Goal: Task Accomplishment & Management: Manage account settings

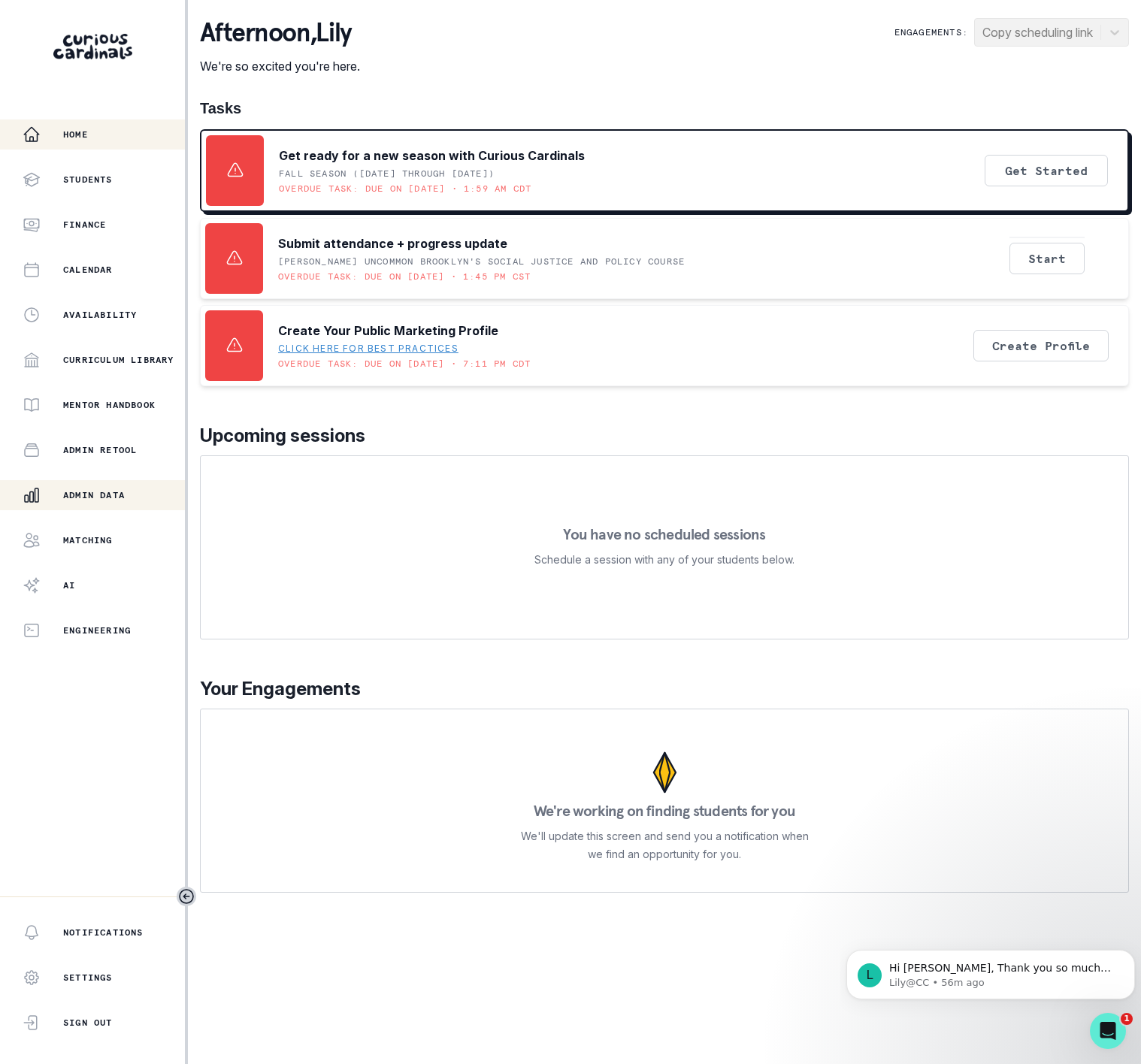
click at [113, 492] on p "Admin Data" at bounding box center [94, 495] width 61 height 12
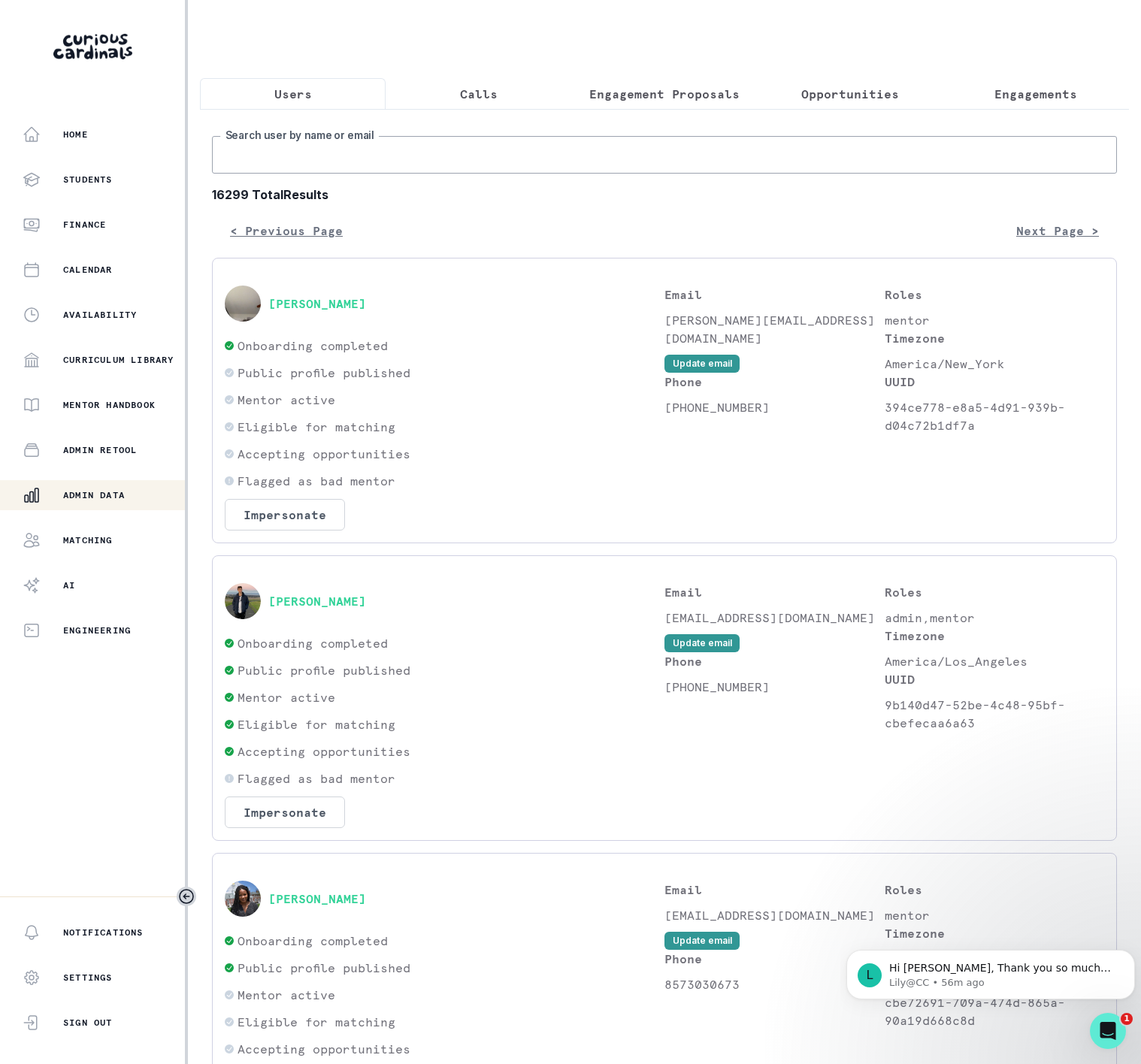
click at [396, 165] on input "Search user by name or email" at bounding box center [664, 154] width 905 height 37
paste input "[PERSON_NAME]"
type input "[PERSON_NAME]"
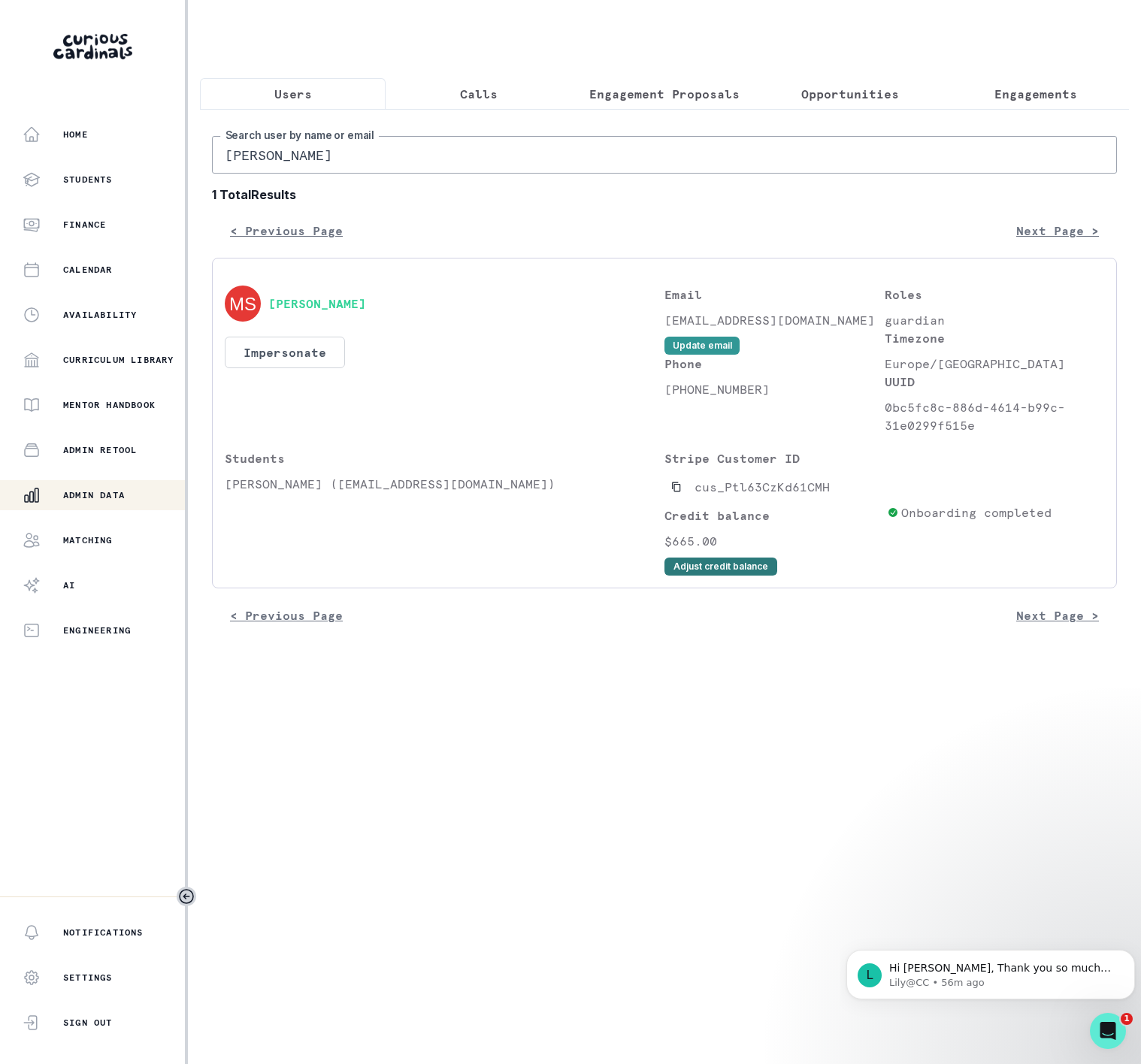
click at [700, 576] on button "Adjust credit balance" at bounding box center [721, 566] width 113 height 18
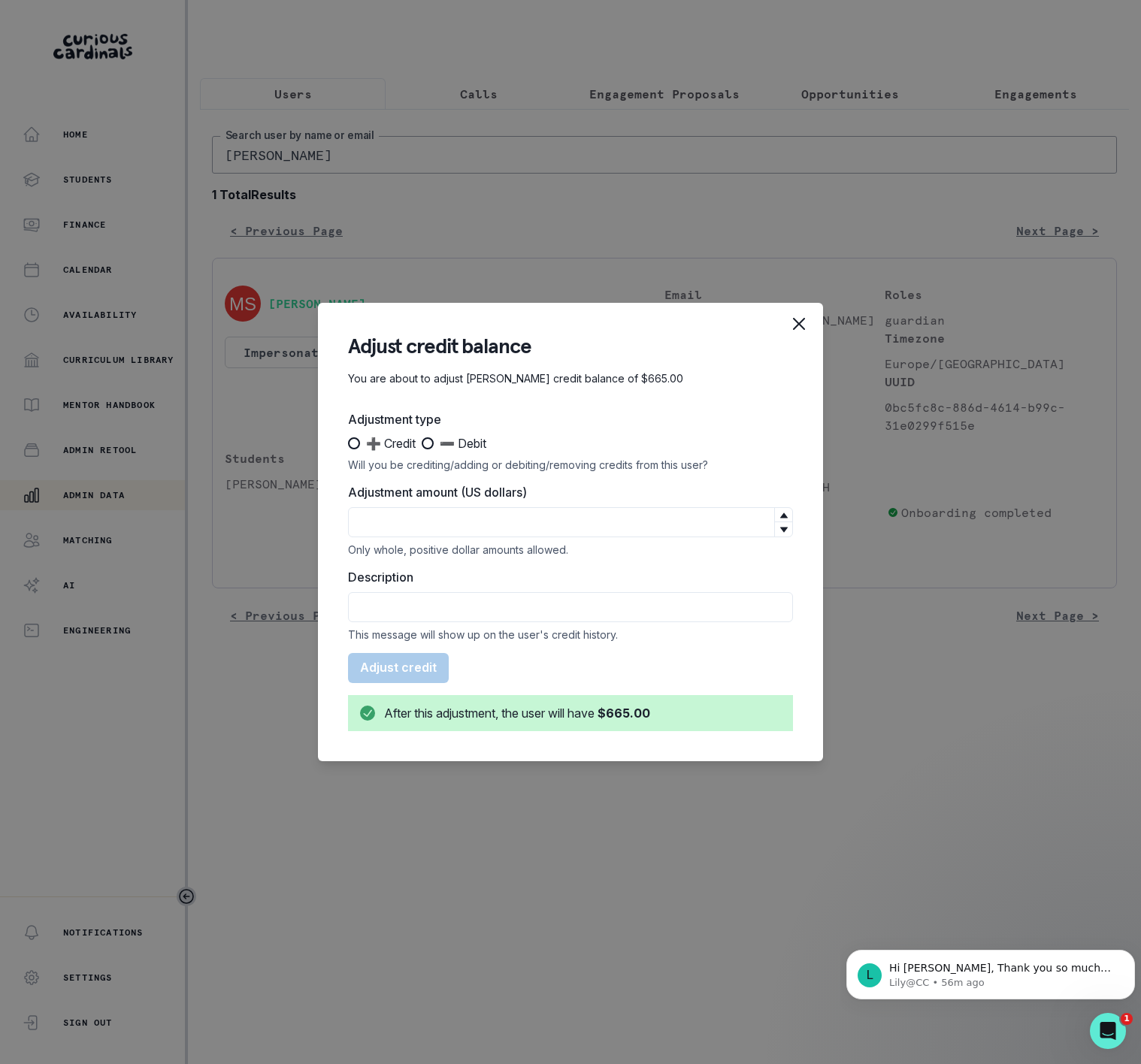
click at [356, 448] on span at bounding box center [354, 443] width 12 height 12
click at [348, 444] on input "➕ Credit" at bounding box center [348, 443] width 1 height 1
radio input "true"
click at [393, 531] on input "Adjustment amount (US dollars)" at bounding box center [570, 522] width 445 height 30
type input "7"
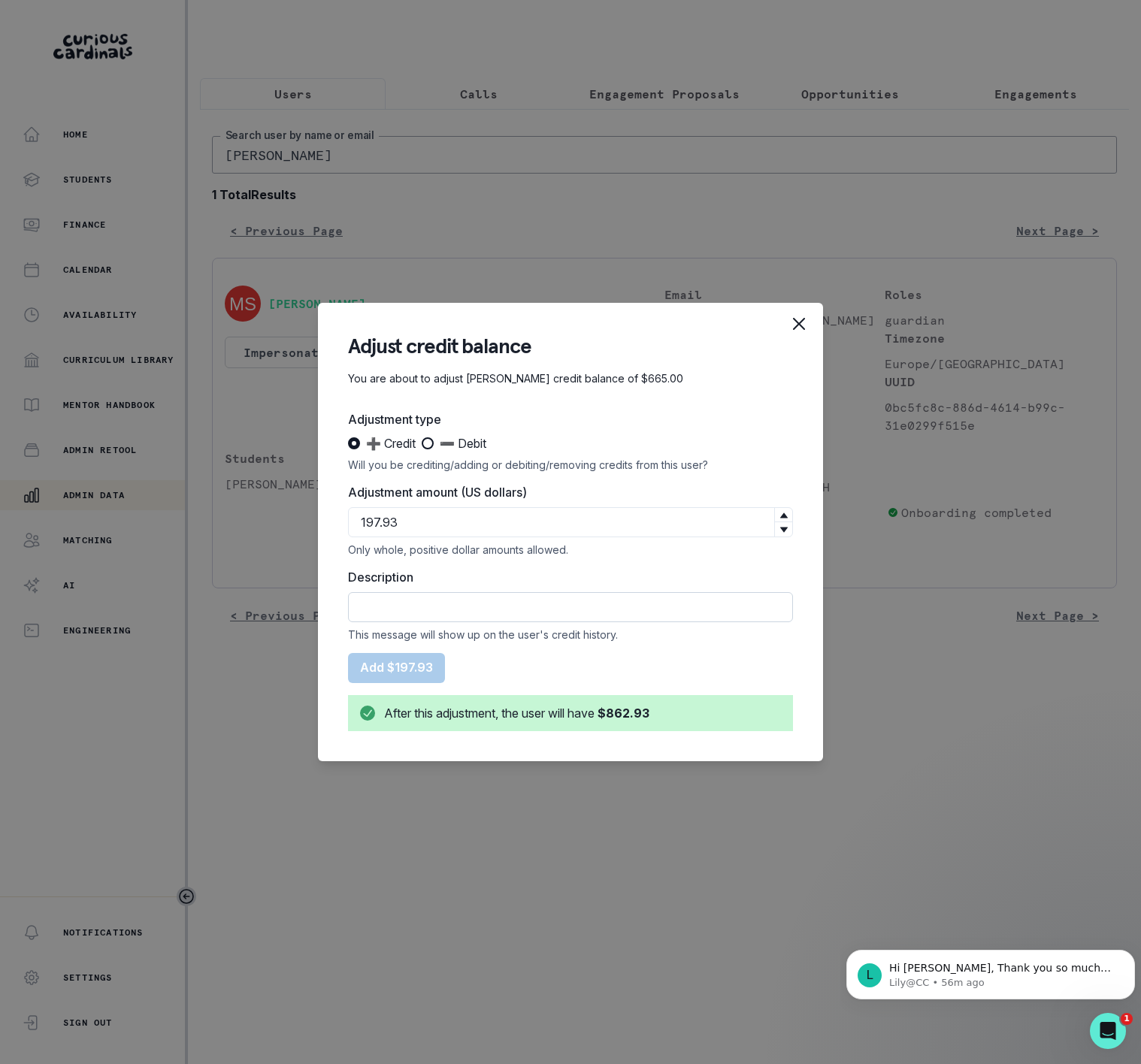
type input "197.93"
click at [426, 594] on input "Description" at bounding box center [570, 606] width 445 height 30
type input "CREDIT Capped subscription credit rollover deduction"
click at [477, 670] on form "Adjustment type ➕ Credit ➖ Debit Will you be crediting/adding or debiting/remov…" at bounding box center [570, 570] width 445 height 321
click at [361, 602] on input "CREDIT Capped subscription credit rollover deduction" at bounding box center [570, 606] width 445 height 30
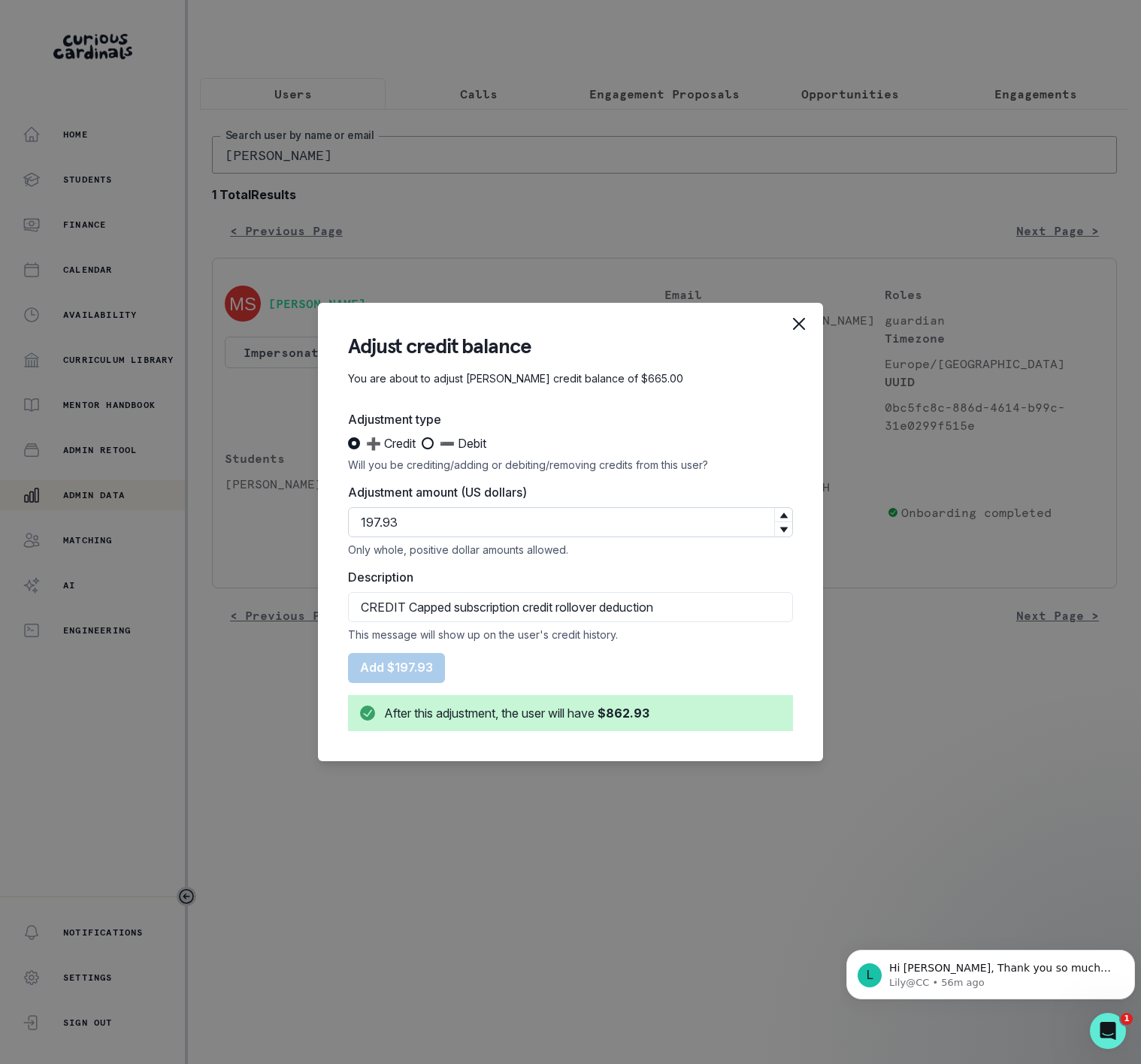
click at [398, 519] on input "197.93" at bounding box center [570, 522] width 445 height 30
type input "198"
click at [399, 666] on button "Add $198.00" at bounding box center [398, 668] width 100 height 30
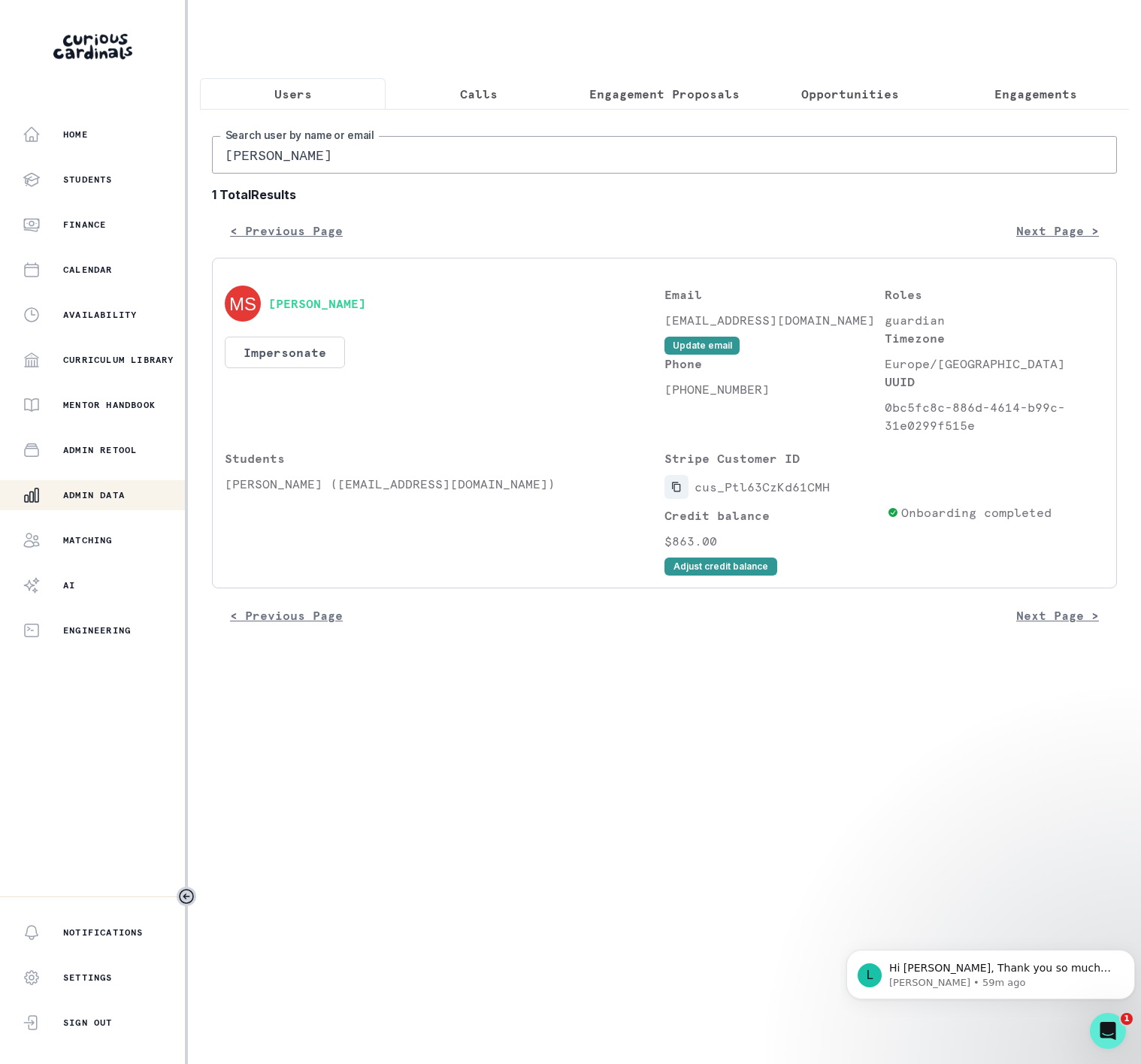
click at [676, 492] on icon "Copied to clipboard" at bounding box center [676, 487] width 11 height 11
drag, startPoint x: 223, startPoint y: 499, endPoint x: 323, endPoint y: 501, distance: 100.0
click at [323, 501] on div "[PERSON_NAME] Impersonate Confirmation Are you sure? Impersonating means that w…" at bounding box center [664, 422] width 905 height 330
copy p "[PERSON_NAME]"
click at [1015, 95] on p "Engagements" at bounding box center [1036, 94] width 82 height 18
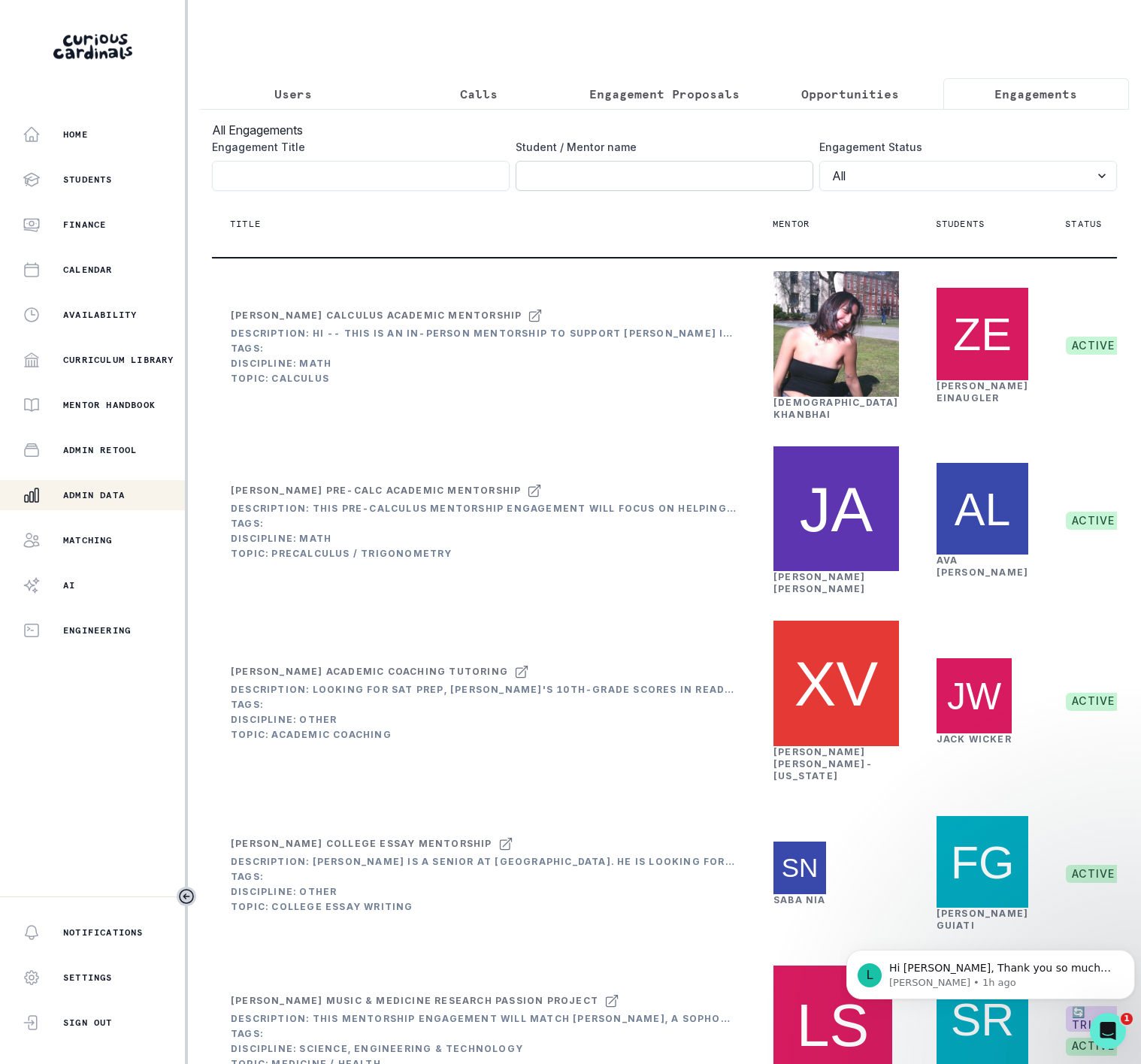
drag, startPoint x: 535, startPoint y: 186, endPoint x: 585, endPoint y: 187, distance: 50.0
click at [535, 186] on input "Engagement Title" at bounding box center [664, 175] width 298 height 30
paste input "[PERSON_NAME]"
type input "[PERSON_NAME]"
click button "submit" at bounding box center [0, 0] width 0 height 0
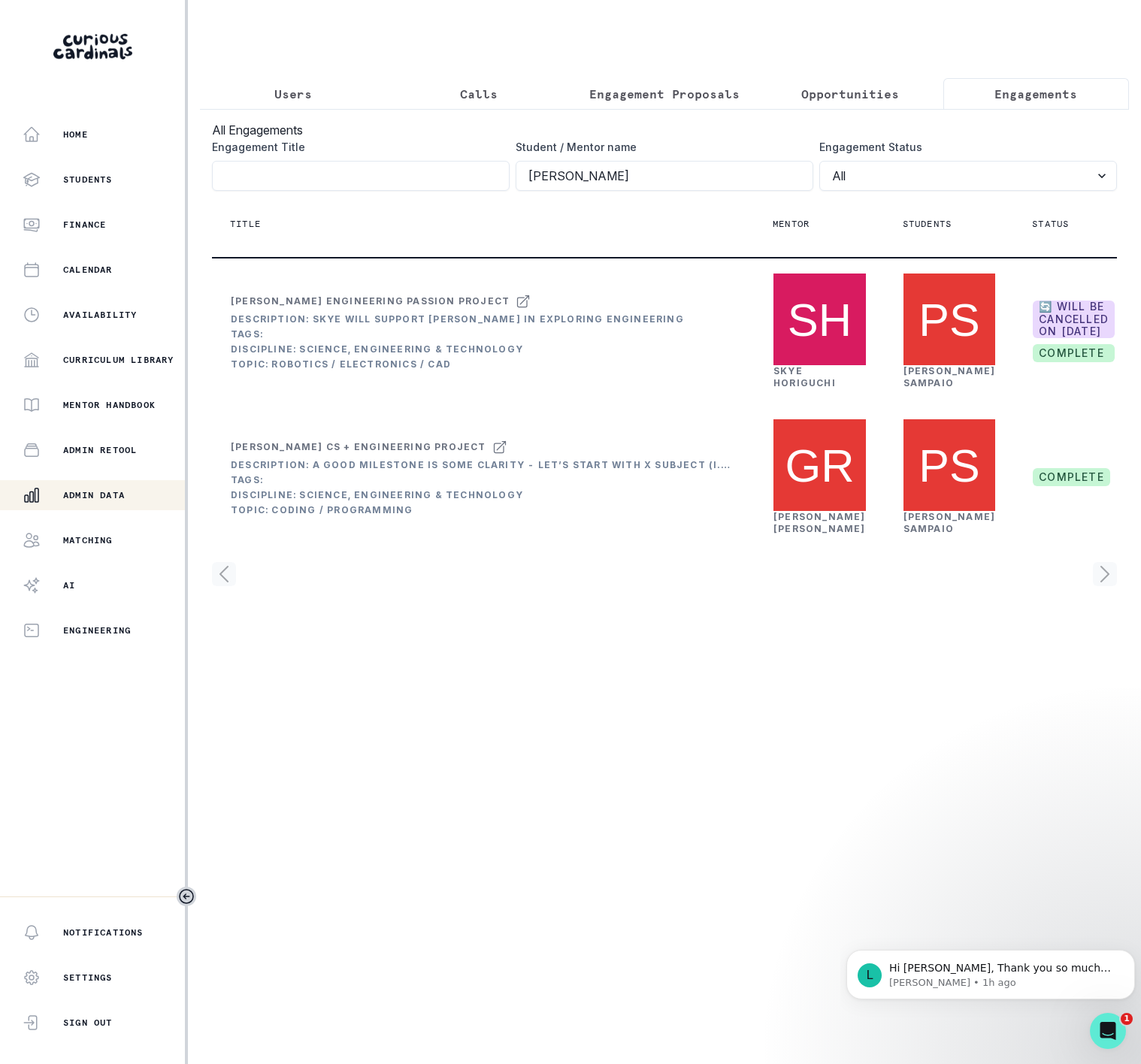
scroll to position [0, 211]
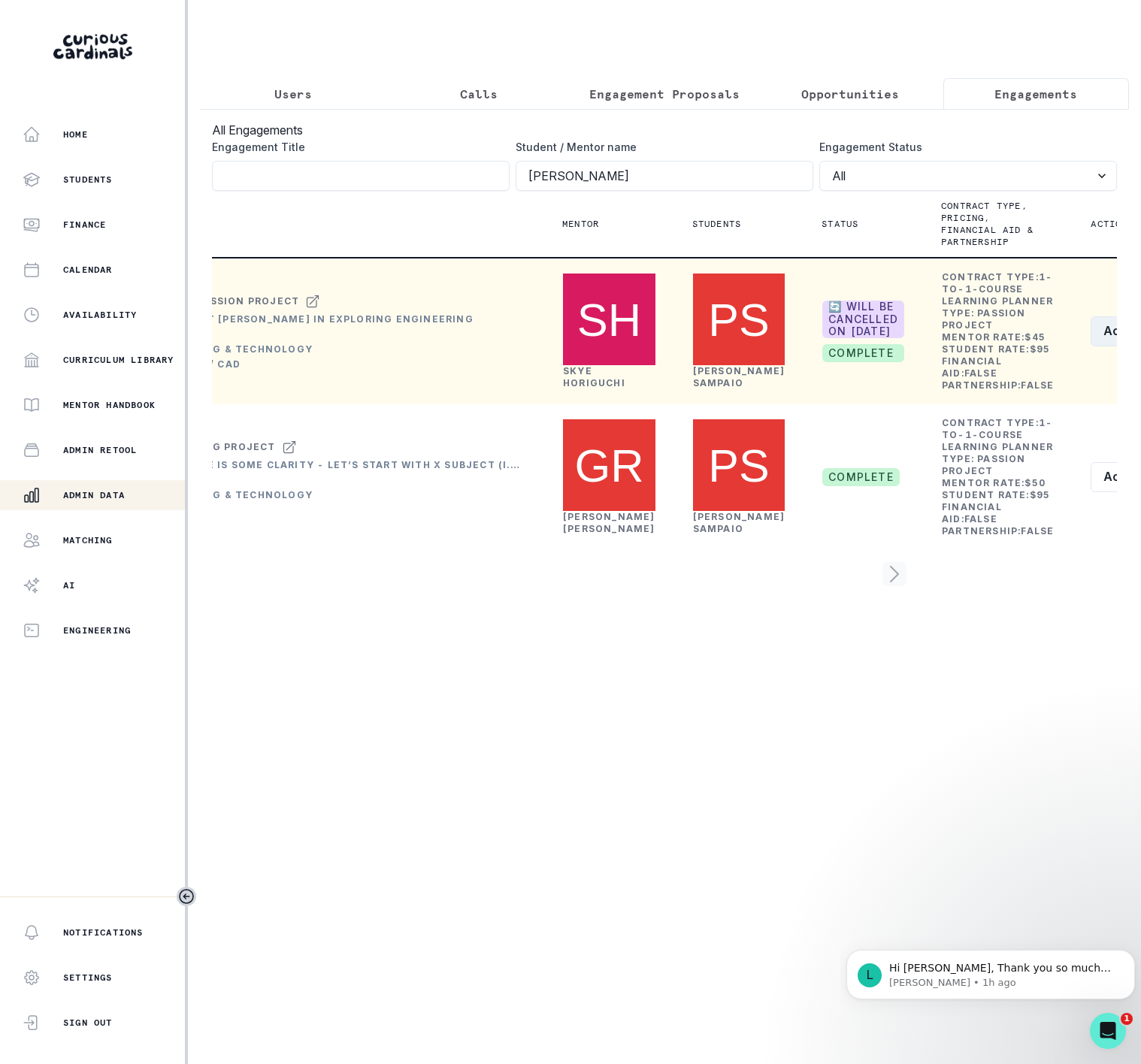
click at [1091, 347] on button "Actions" at bounding box center [1135, 330] width 89 height 30
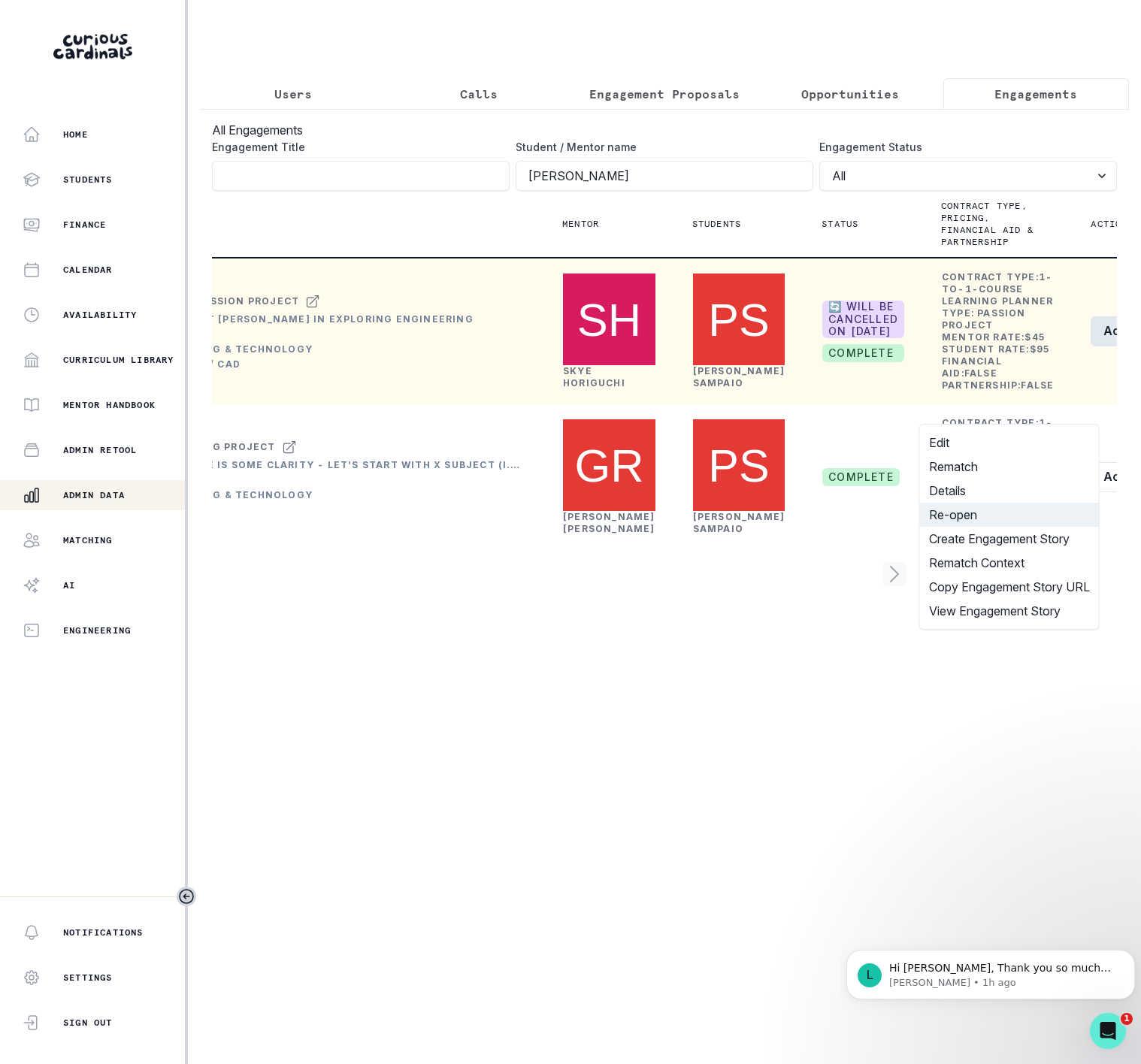
click at [1039, 522] on button "Re-open" at bounding box center [1010, 514] width 179 height 24
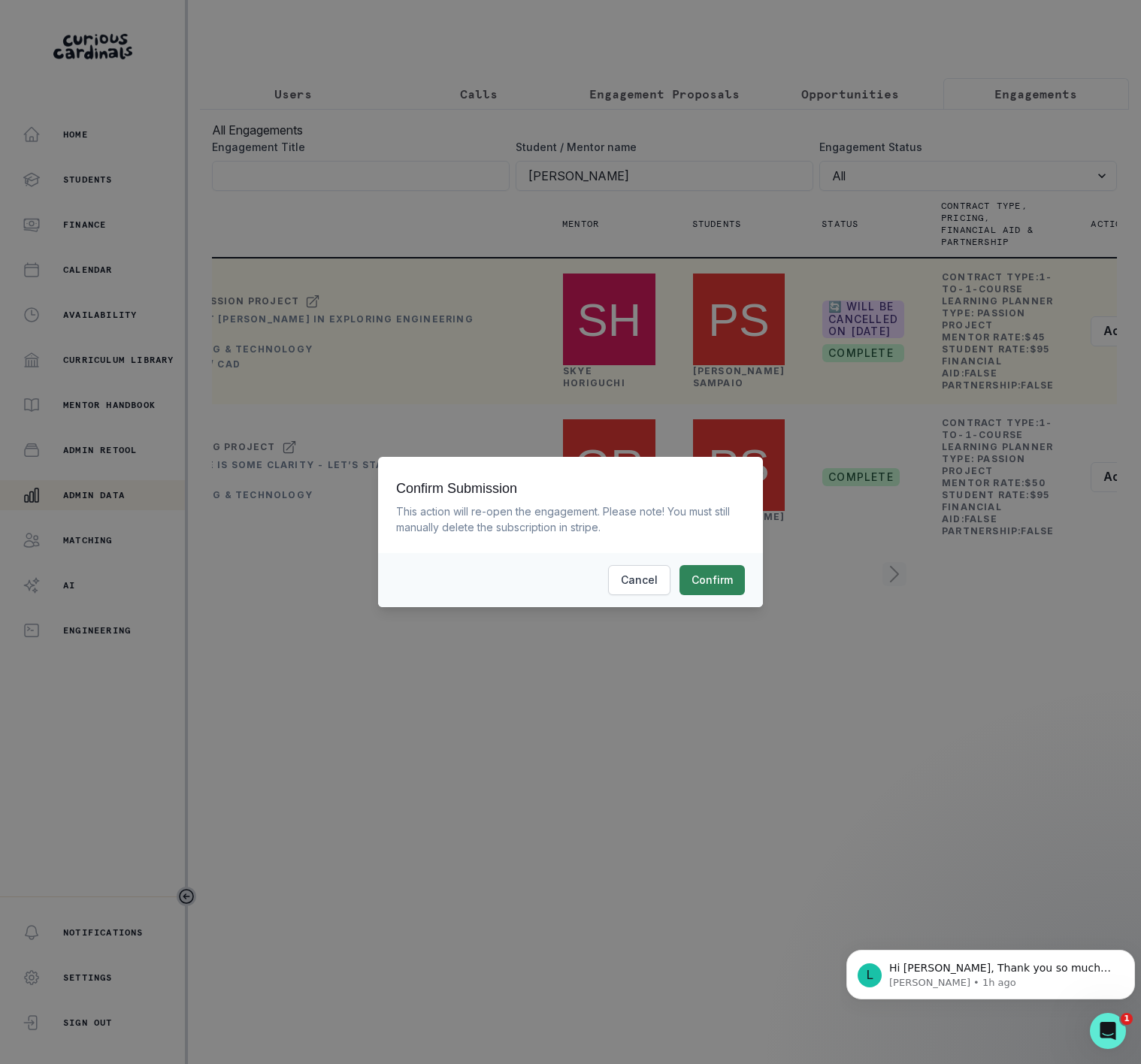
click at [696, 571] on button "Confirm" at bounding box center [712, 579] width 65 height 30
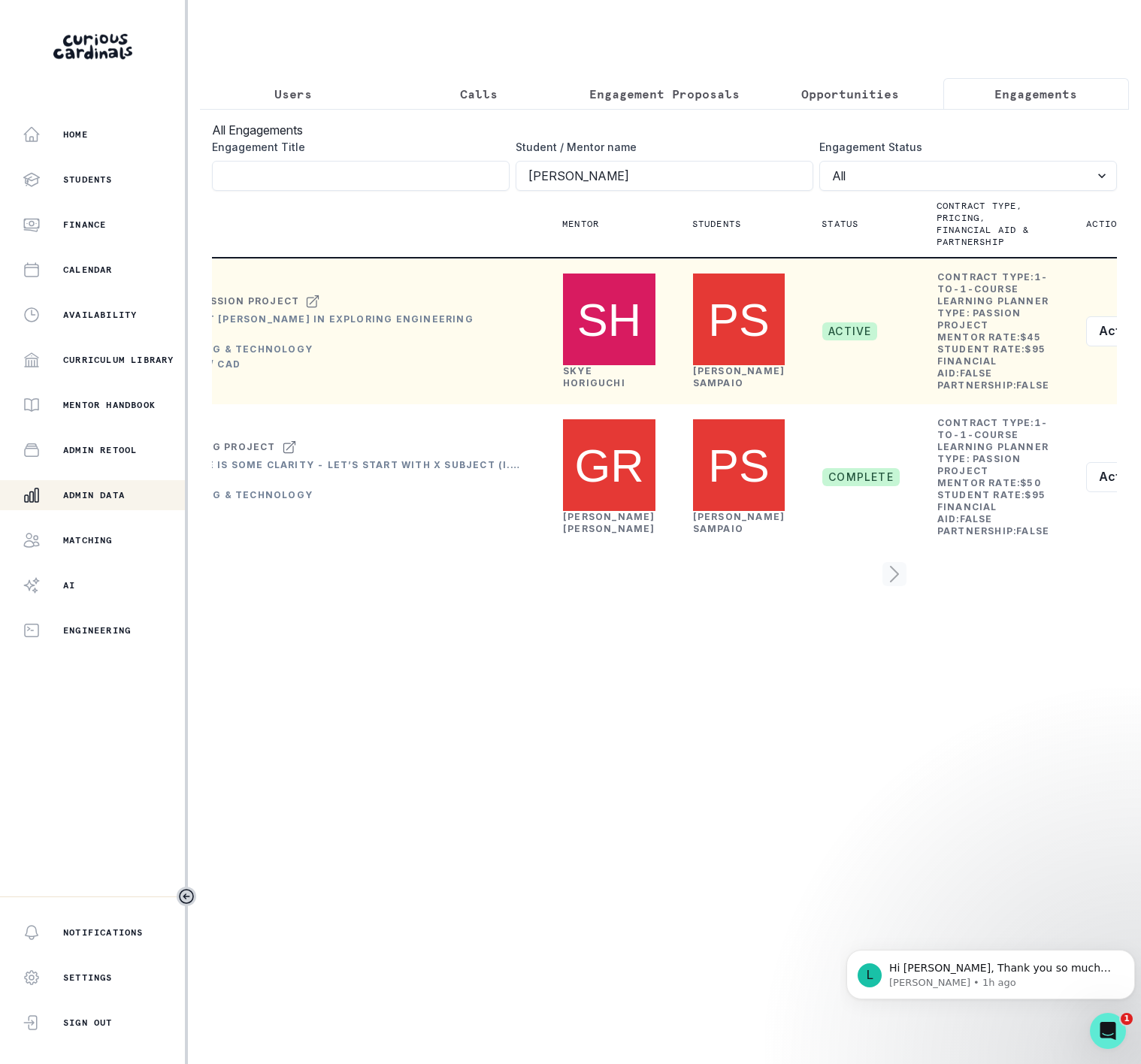
scroll to position [0, 205]
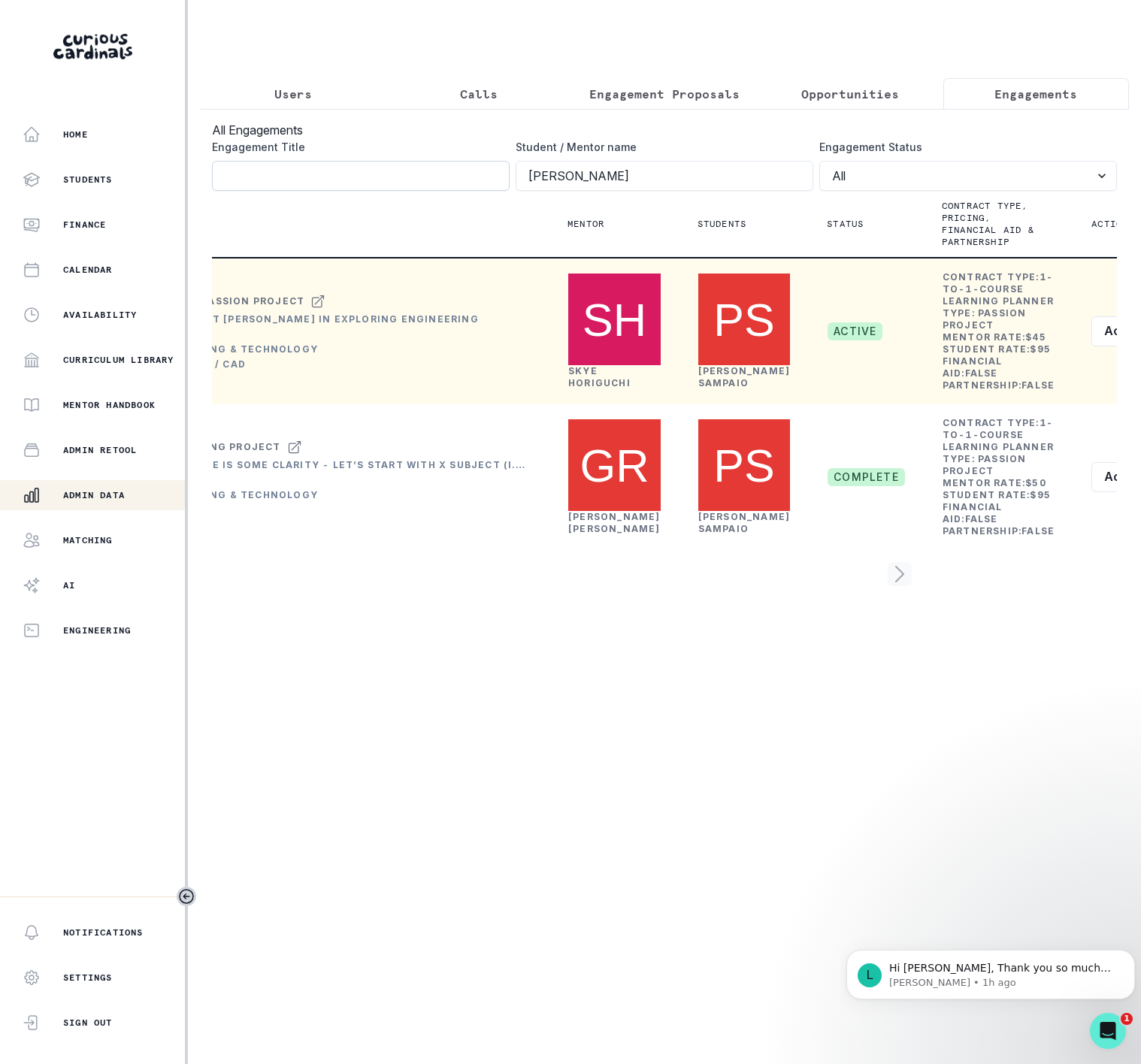
click at [264, 187] on input "Engagement Title" at bounding box center [360, 175] width 298 height 30
click at [299, 89] on p "Users" at bounding box center [292, 94] width 37 height 18
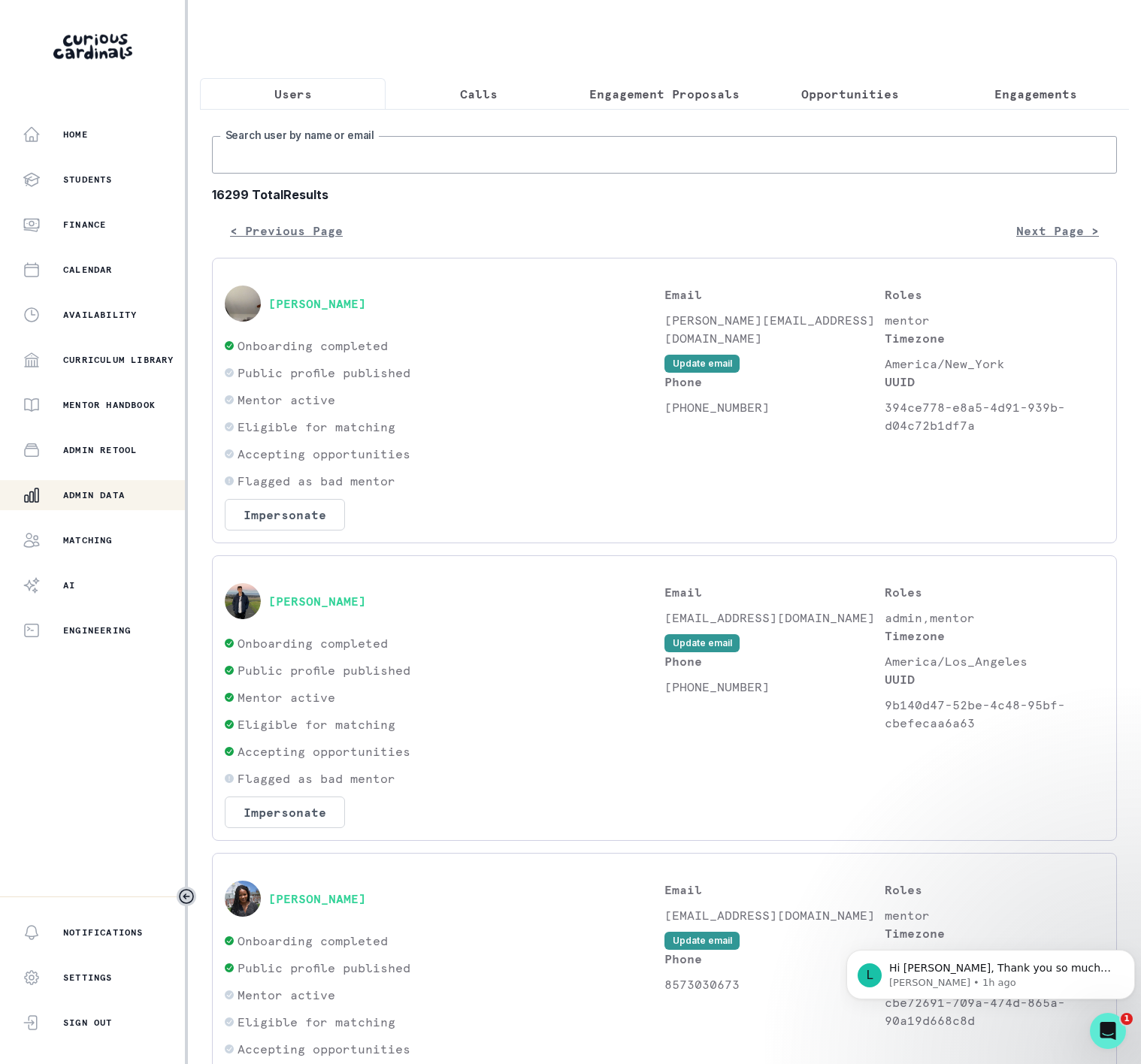
click at [273, 173] on input "Search user by name or email" at bounding box center [664, 154] width 905 height 37
paste input "[PERSON_NAME]"
type input "[PERSON_NAME]"
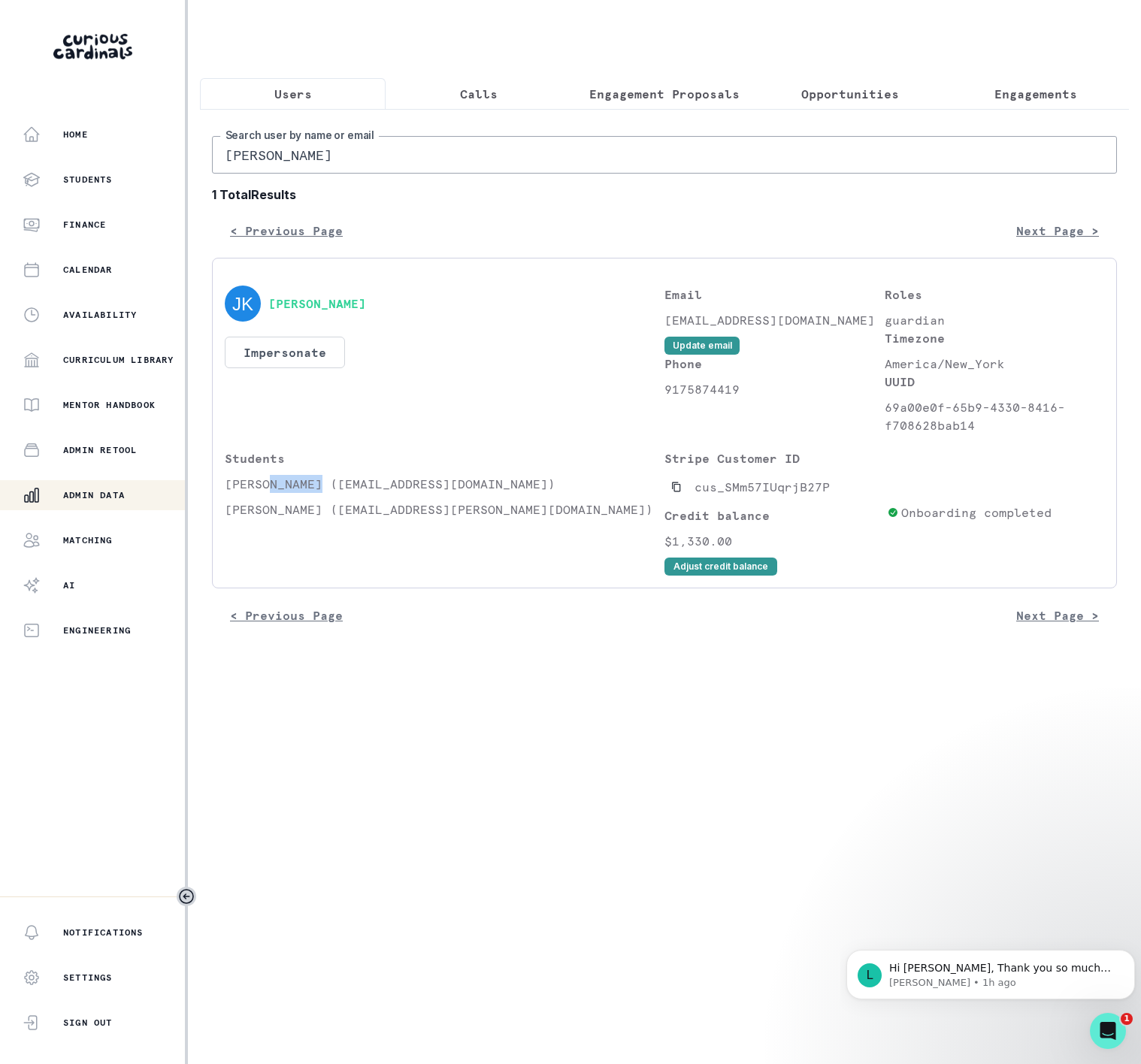
drag, startPoint x: 269, startPoint y: 499, endPoint x: 587, endPoint y: 229, distance: 417.2
click at [323, 486] on div "Students [PERSON_NAME] ([EMAIL_ADDRESS][DOMAIN_NAME]) [PERSON_NAME] ([EMAIL_ADD…" at bounding box center [445, 512] width 440 height 126
copy div "[PERSON_NAME]"
drag, startPoint x: 302, startPoint y: 501, endPoint x: 262, endPoint y: 501, distance: 40.0
click at [301, 493] on p "[PERSON_NAME] ([EMAIL_ADDRESS][DOMAIN_NAME])" at bounding box center [445, 484] width 440 height 18
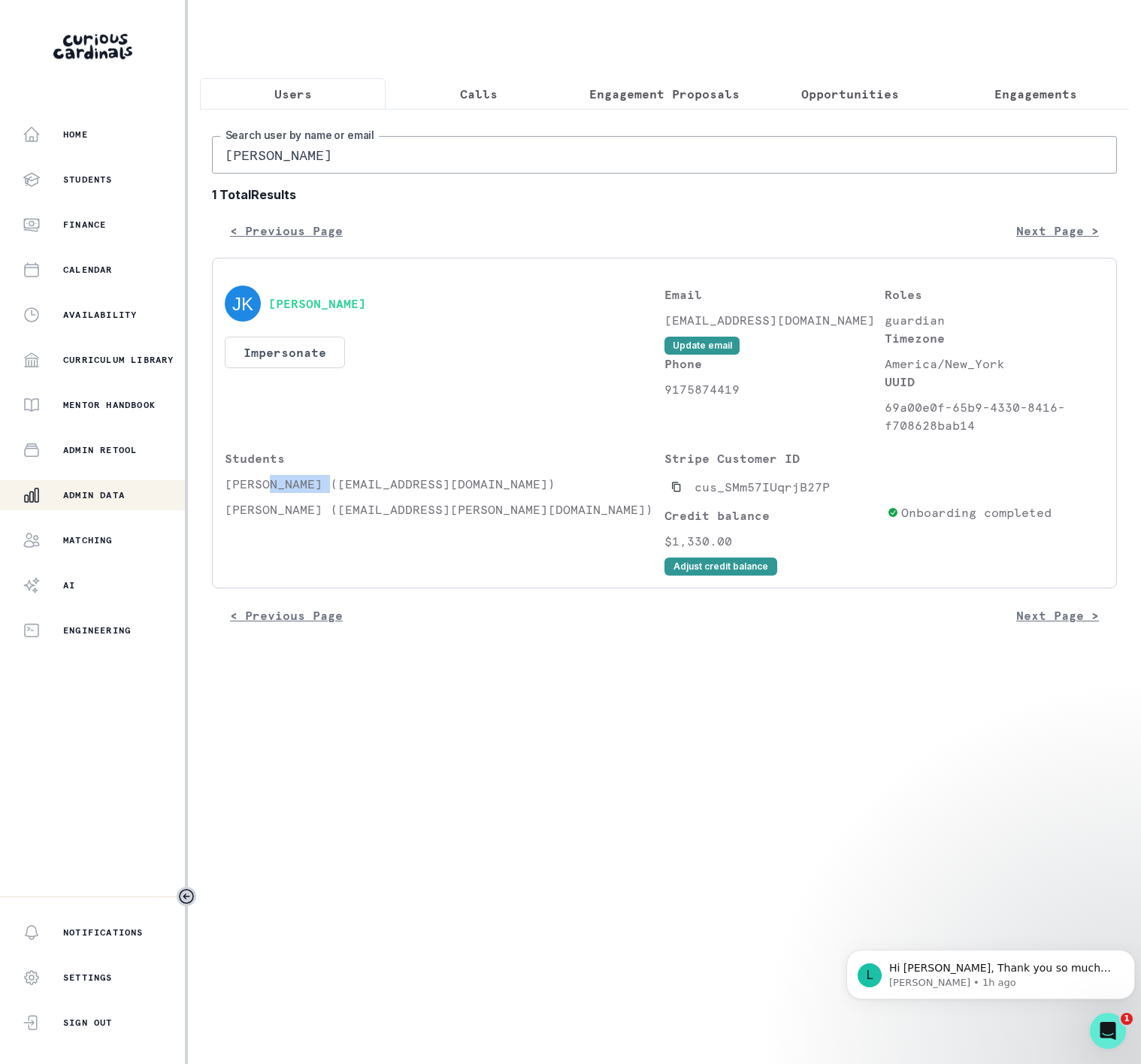
drag, startPoint x: 269, startPoint y: 497, endPoint x: 744, endPoint y: 242, distance: 539.1
click at [331, 493] on p "[PERSON_NAME] ([EMAIL_ADDRESS][DOMAIN_NAME])" at bounding box center [445, 484] width 440 height 18
copy p "Knopman"
click at [1024, 102] on p "Engagements" at bounding box center [1036, 94] width 82 height 18
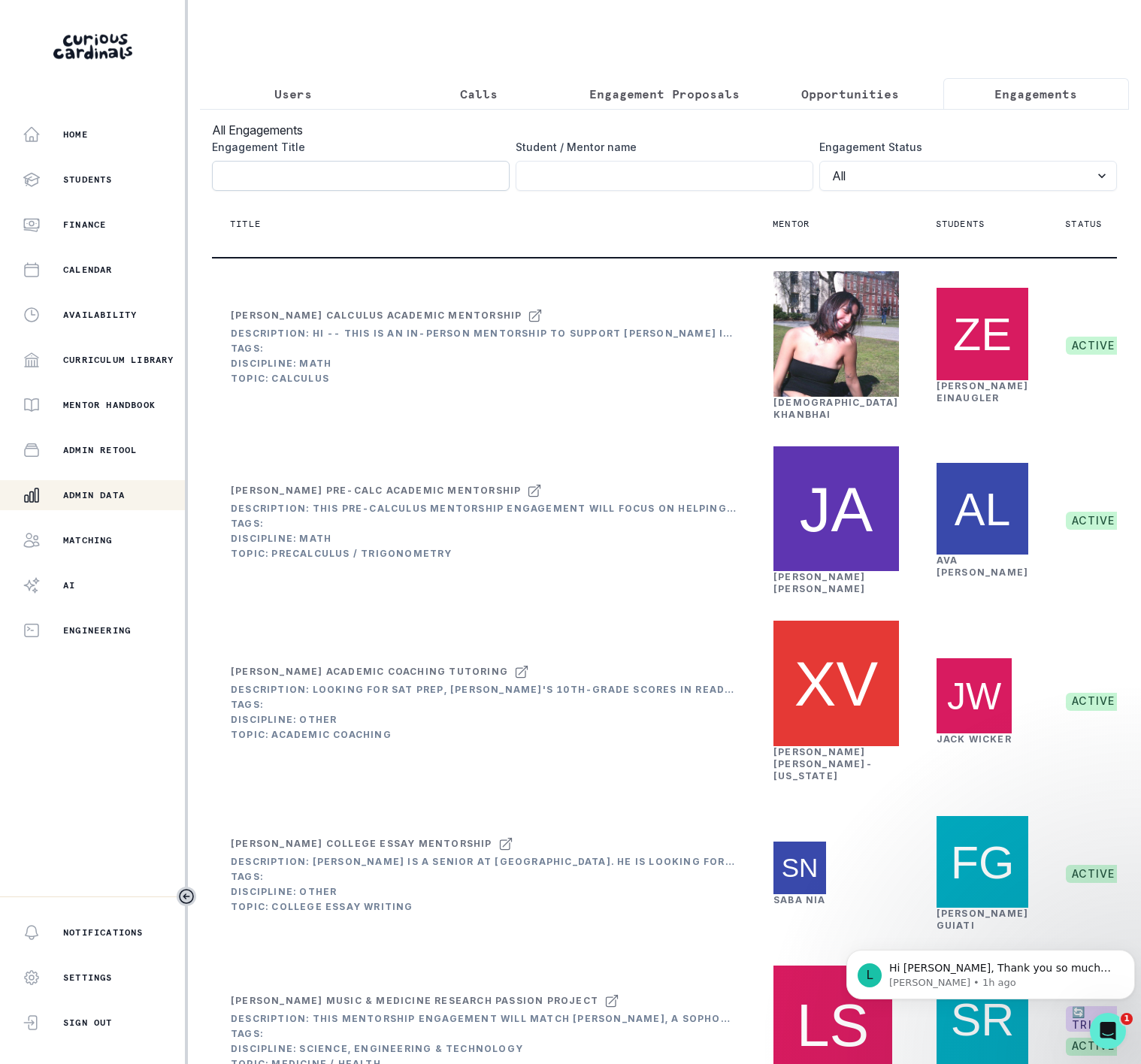
click at [287, 191] on input "Engagement Title" at bounding box center [360, 175] width 298 height 30
paste input "Knopman"
click button "submit" at bounding box center [0, 0] width 0 height 0
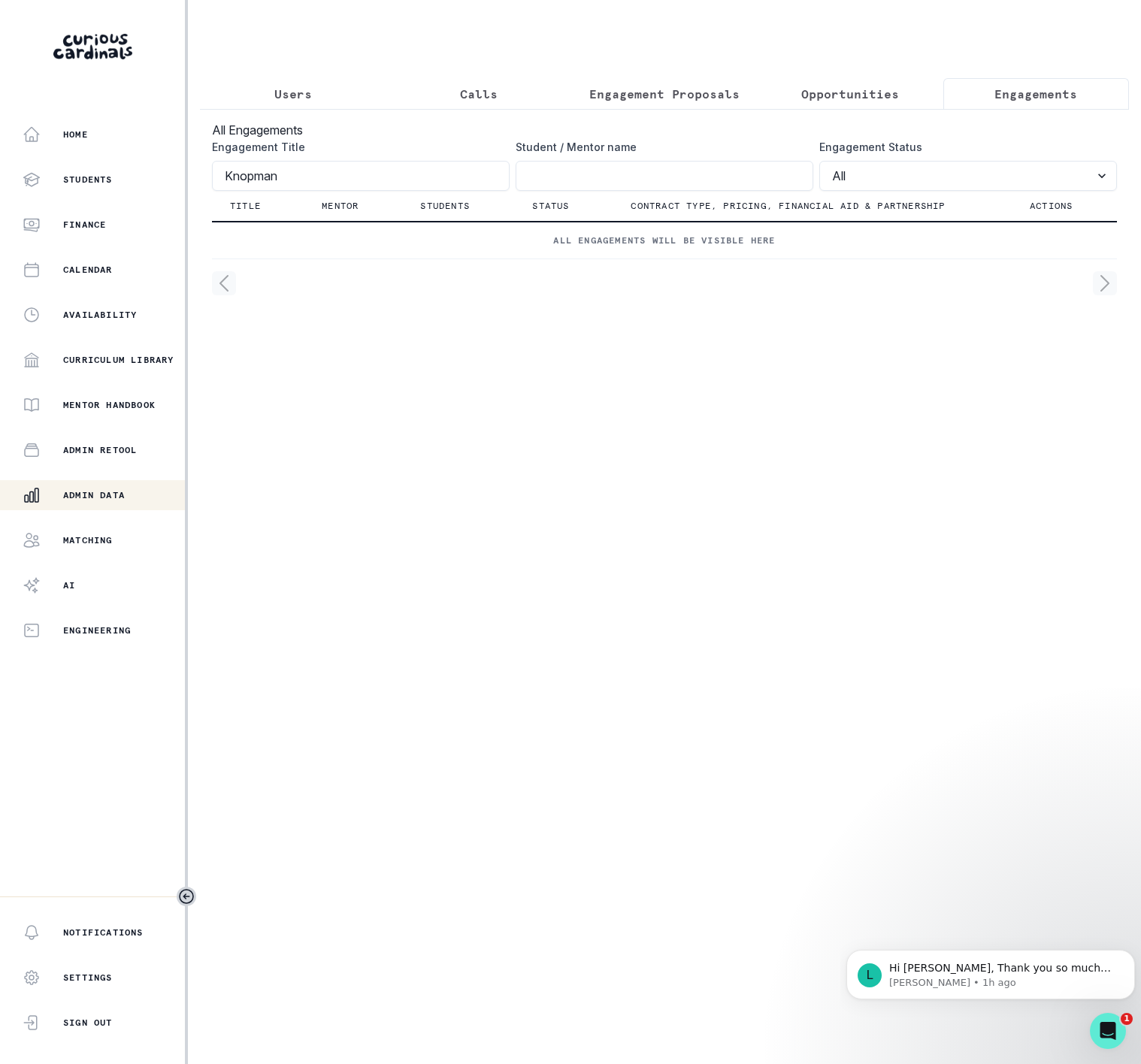
type input "Knopman"
click button "submit" at bounding box center [0, 0] width 0 height 0
click at [523, 191] on input "Engagement Title" at bounding box center [664, 175] width 298 height 30
paste input "Knopman"
type input "Knopman"
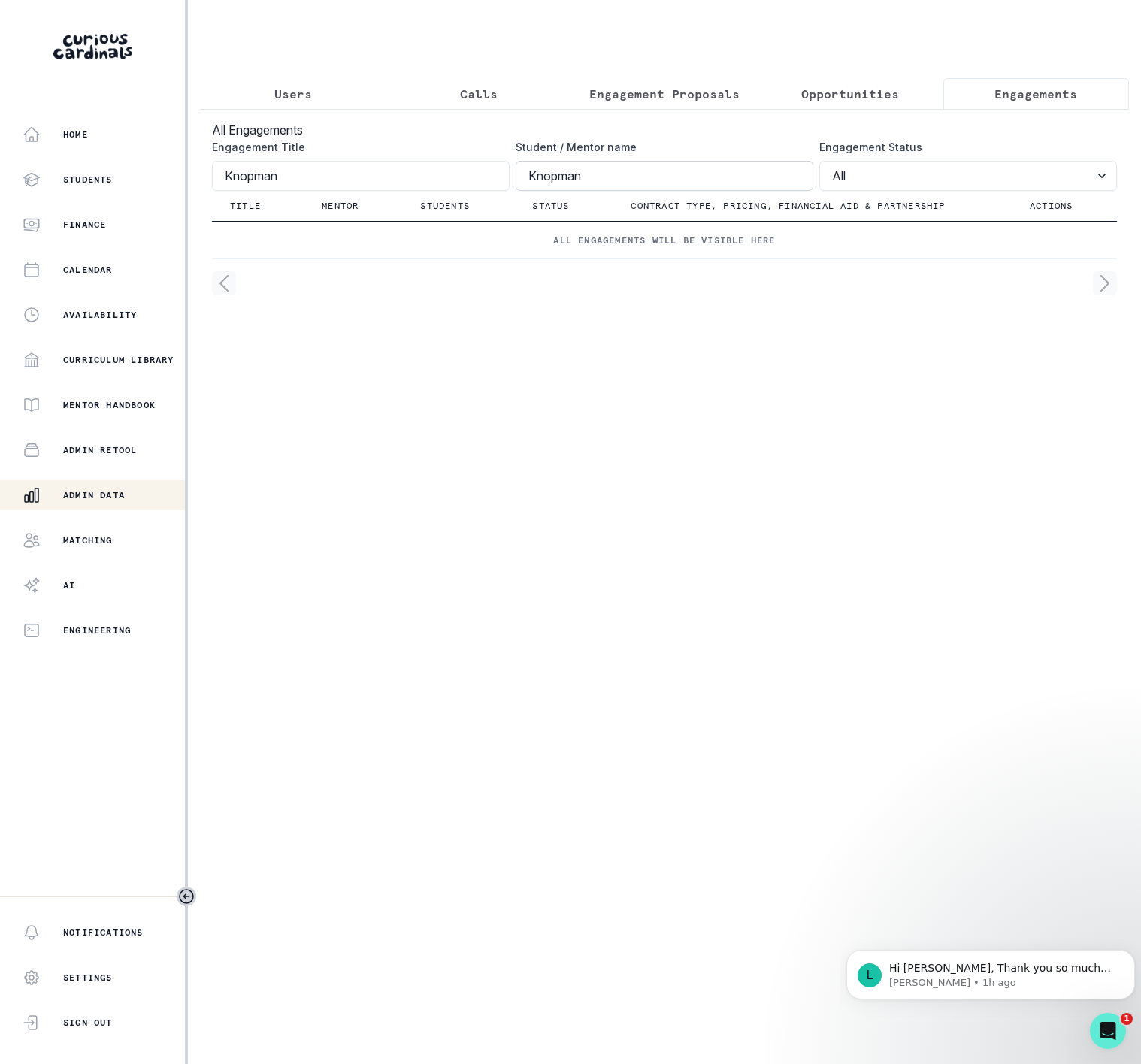
click button "submit" at bounding box center [0, 0] width 0 height 0
drag, startPoint x: 338, startPoint y: 187, endPoint x: -106, endPoint y: 198, distance: 444.1
click at [0, 198] on html "Home Students Finance Calendar Availability Curriculum Library Mentor Handbook …" at bounding box center [570, 532] width 1141 height 1064
click button "submit" at bounding box center [0, 0] width 0 height 0
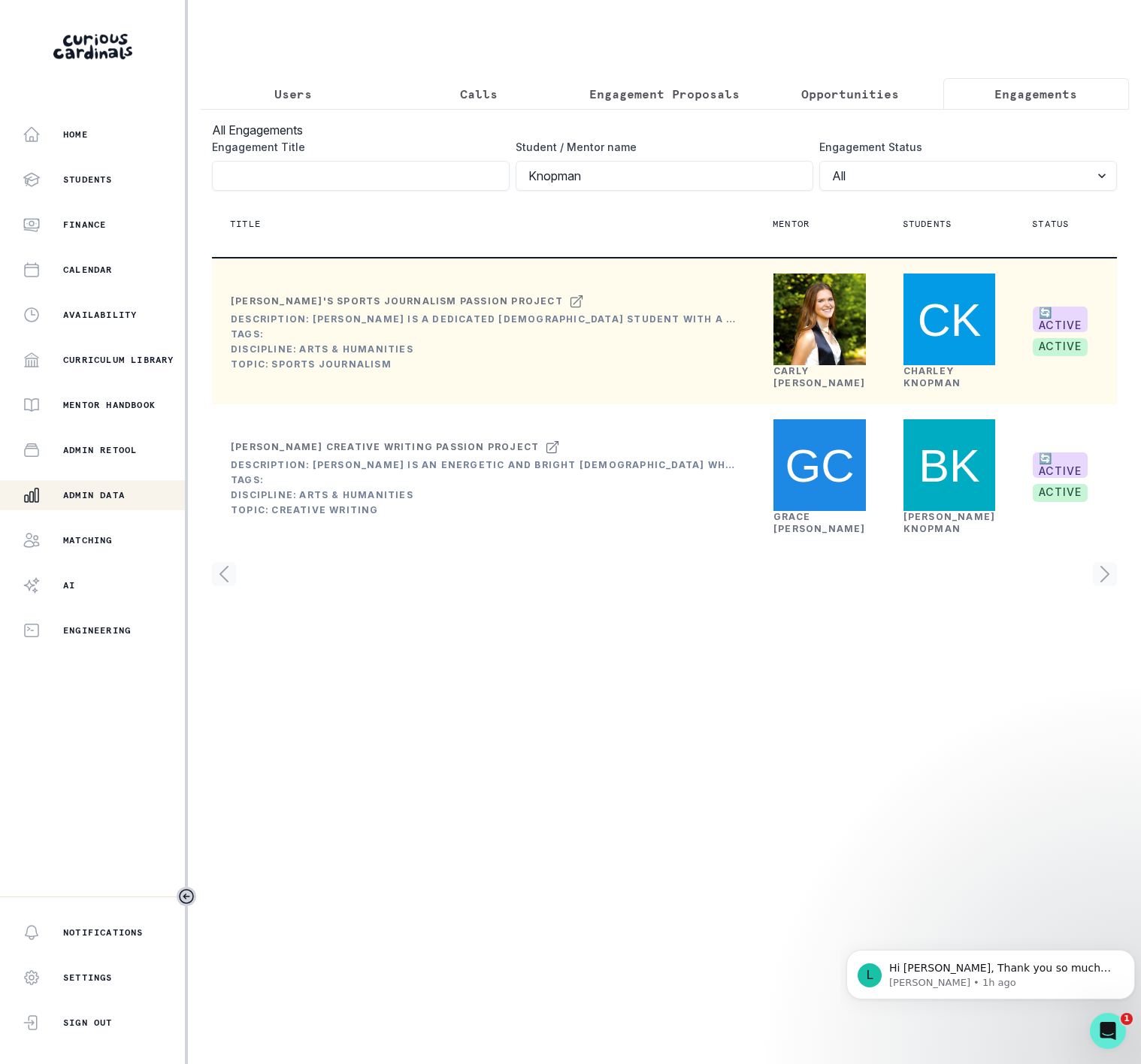
click at [792, 389] on link "[PERSON_NAME]" at bounding box center [820, 376] width 93 height 23
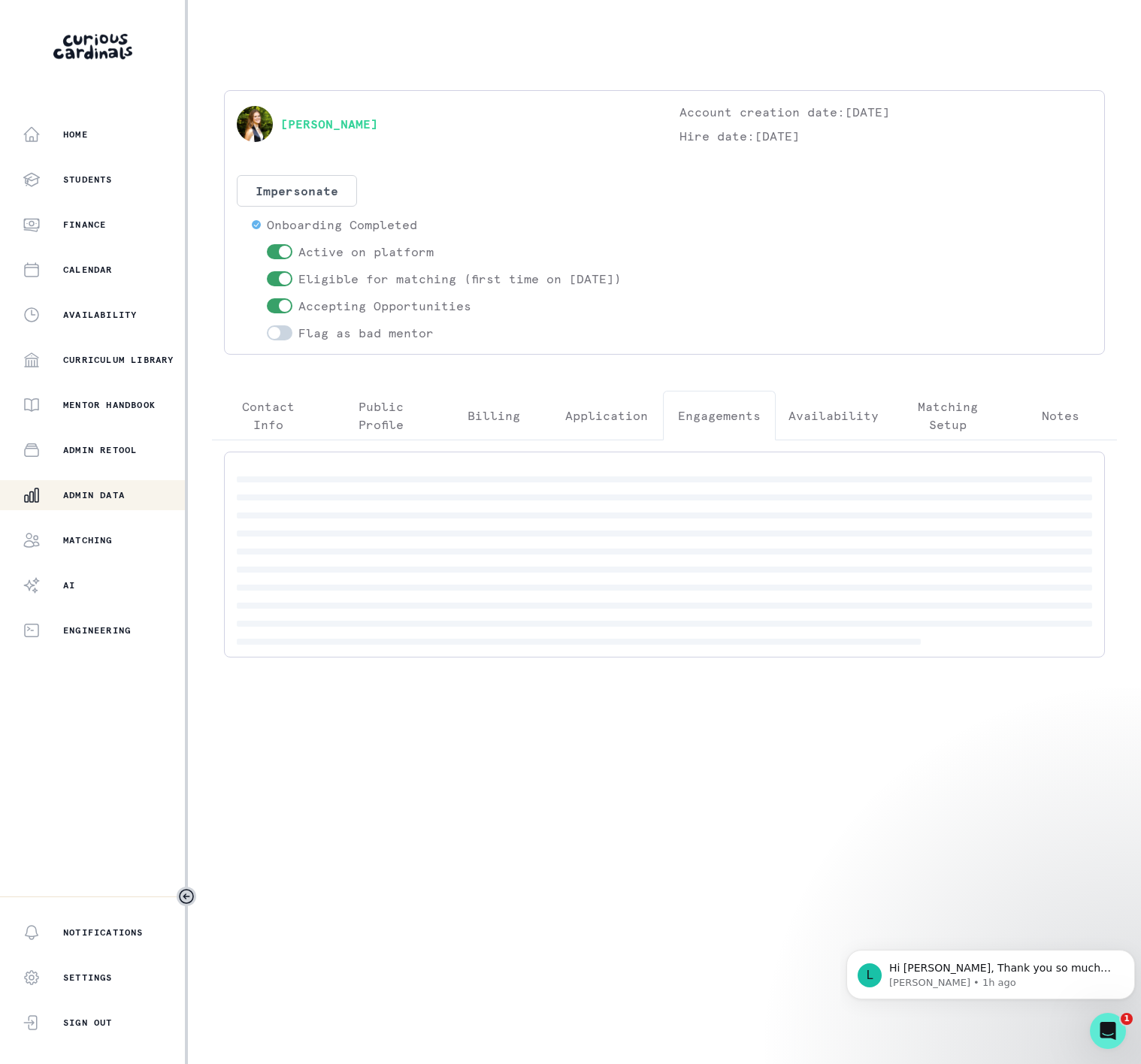
click at [725, 409] on p "Engagements" at bounding box center [719, 416] width 82 height 18
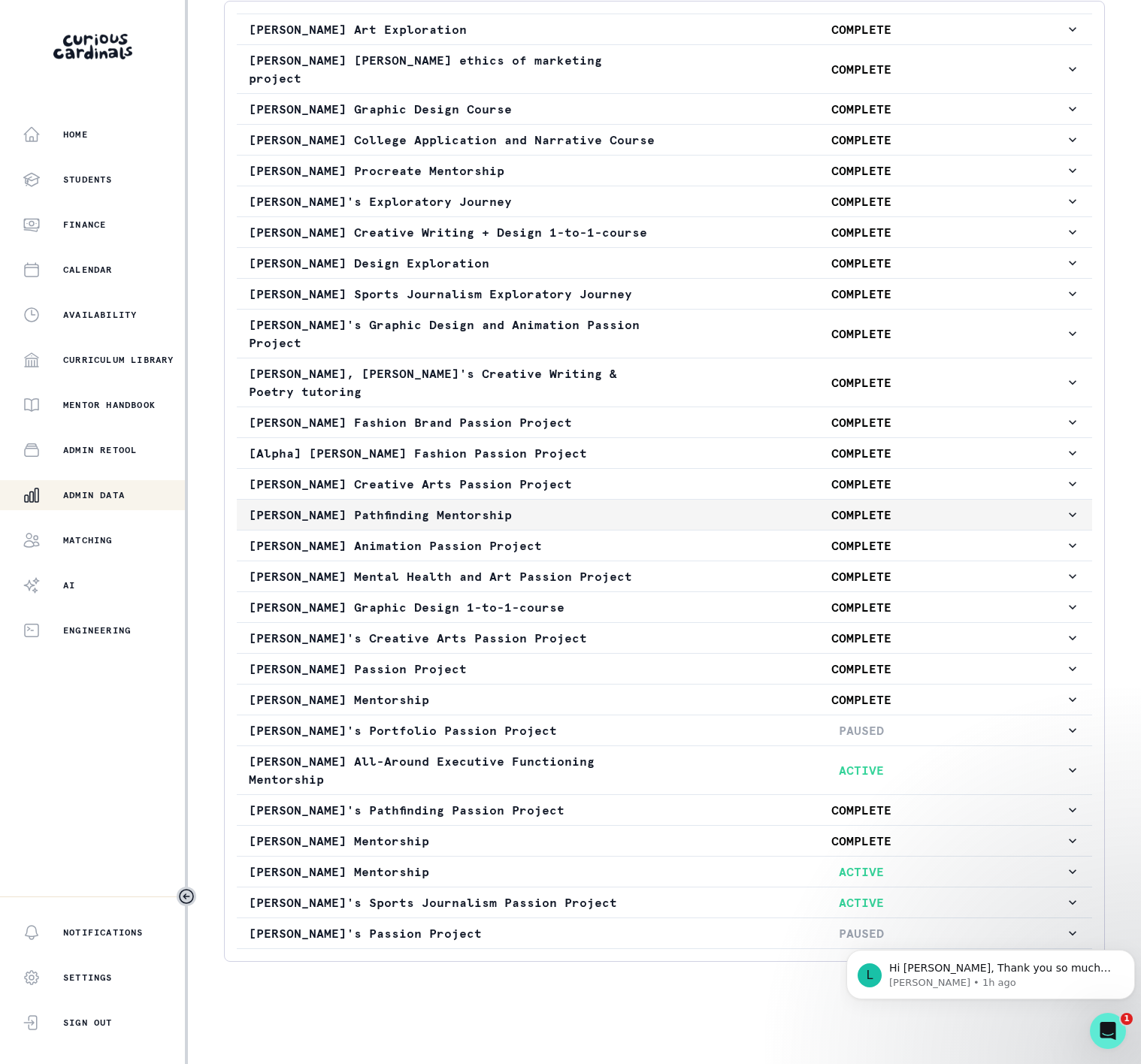
scroll to position [483, 0]
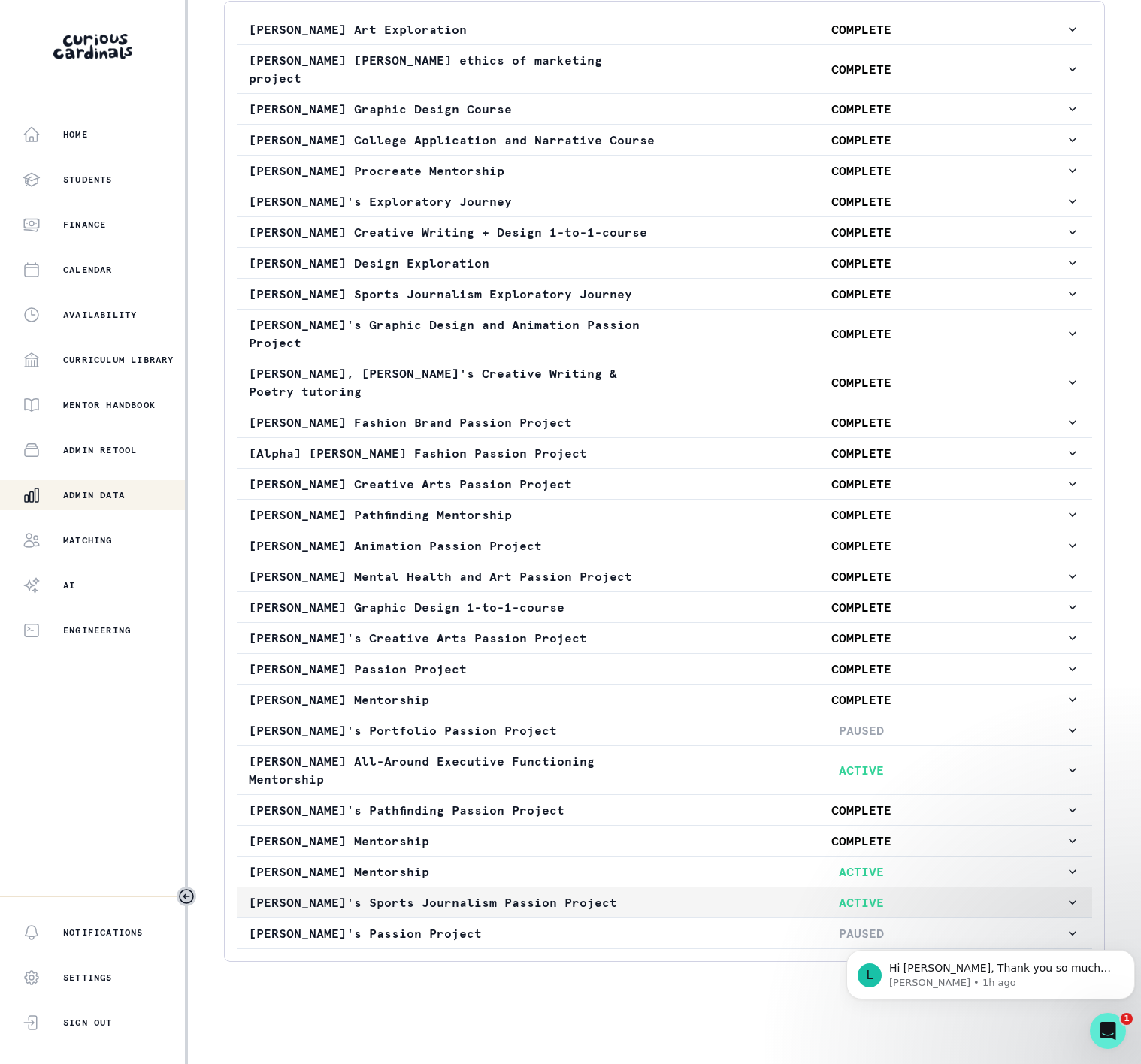
click at [486, 894] on p "[PERSON_NAME]'s Sports Journalism Passion Project" at bounding box center [453, 902] width 408 height 18
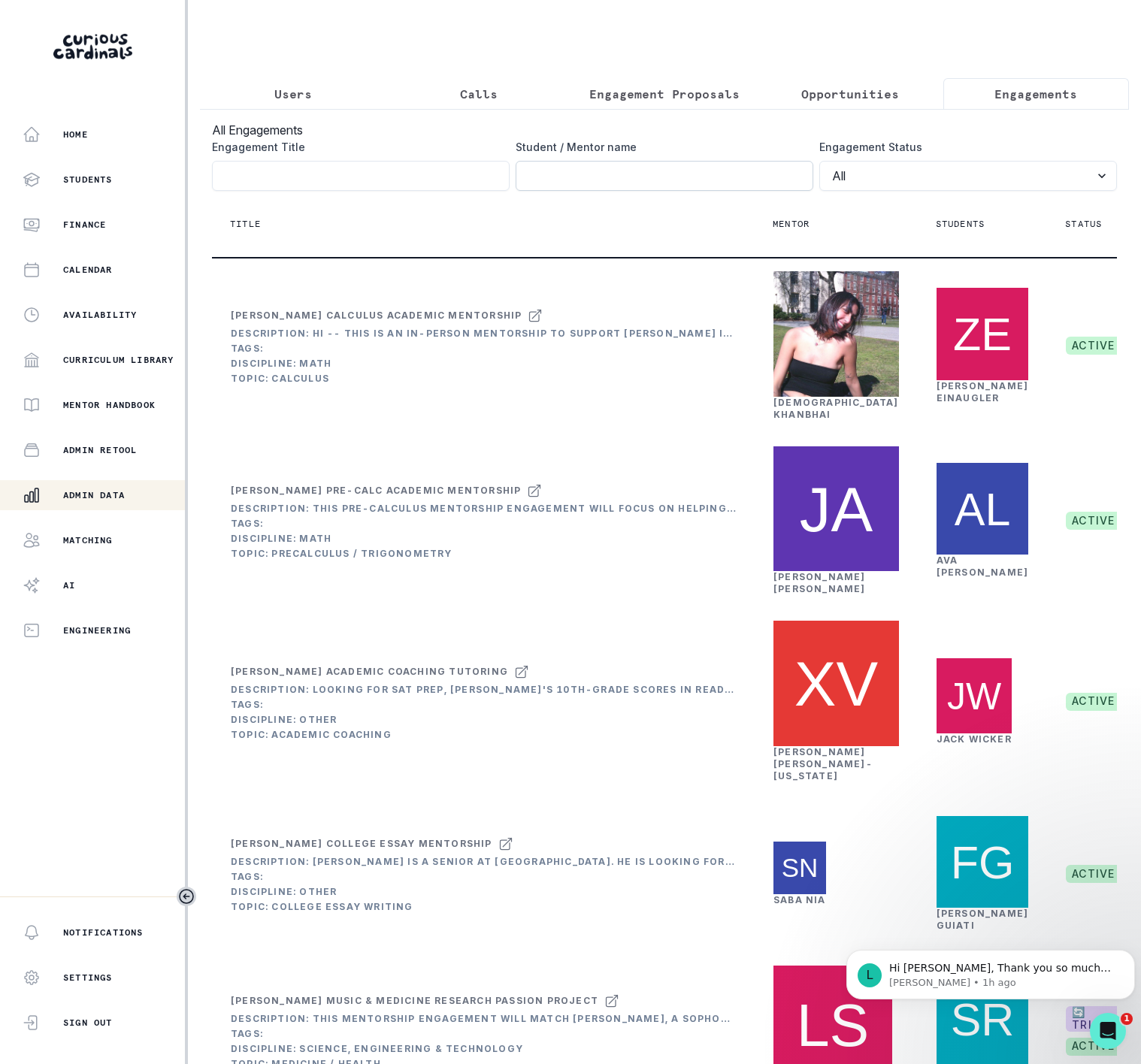
click at [574, 191] on input "Engagement Title" at bounding box center [664, 175] width 298 height 30
paste input "Hi [PERSON_NAME], Absolutely! I totally get it - the start of school is always …"
drag, startPoint x: 790, startPoint y: 187, endPoint x: 420, endPoint y: 193, distance: 370.0
click at [420, 191] on div "Engagement Title Student / Mentor name Hi [PERSON_NAME], Absolutely! I totally …" at bounding box center [664, 165] width 905 height 52
type input "[PERSON_NAME]"
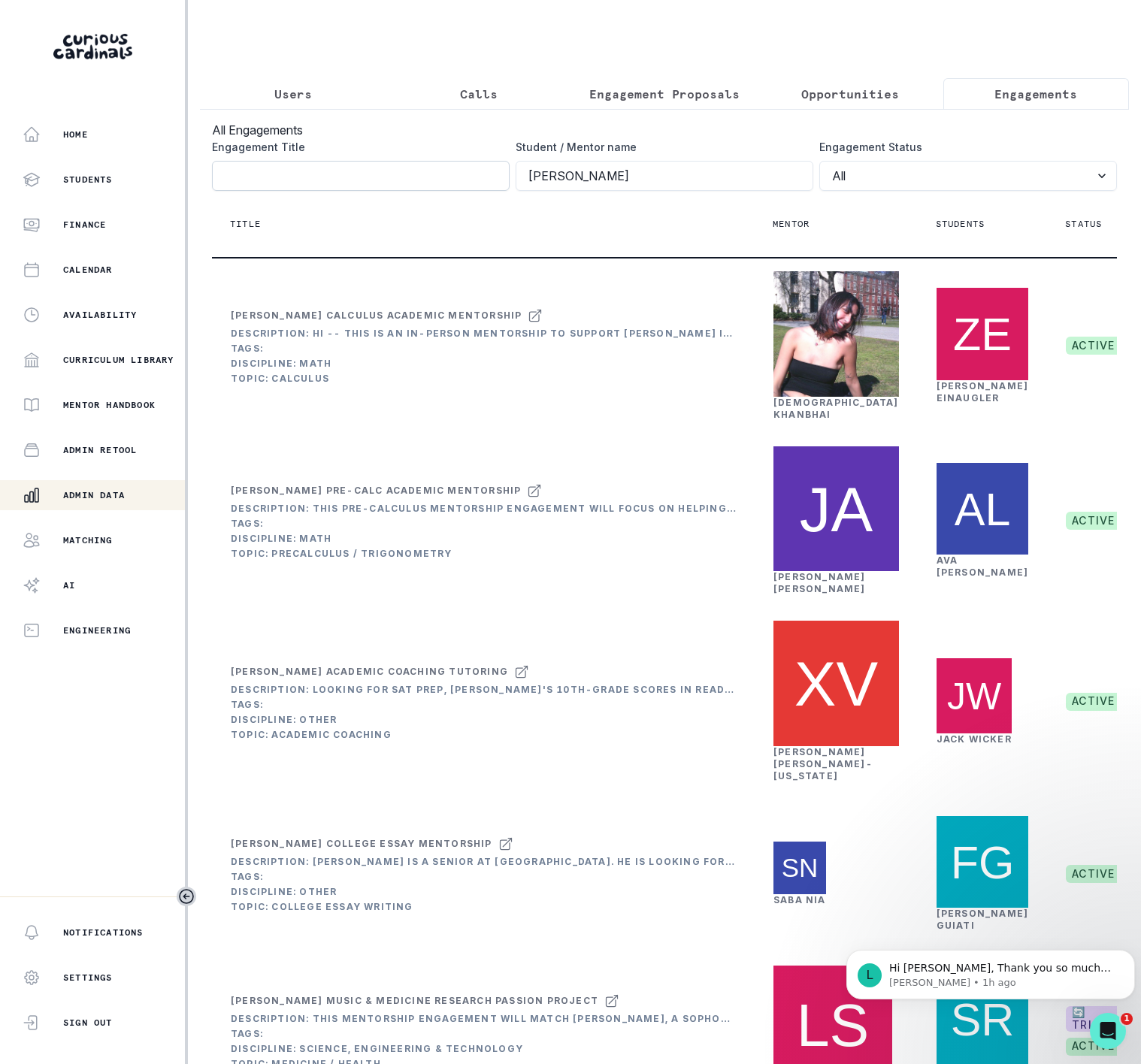
click button "submit" at bounding box center [0, 0] width 0 height 0
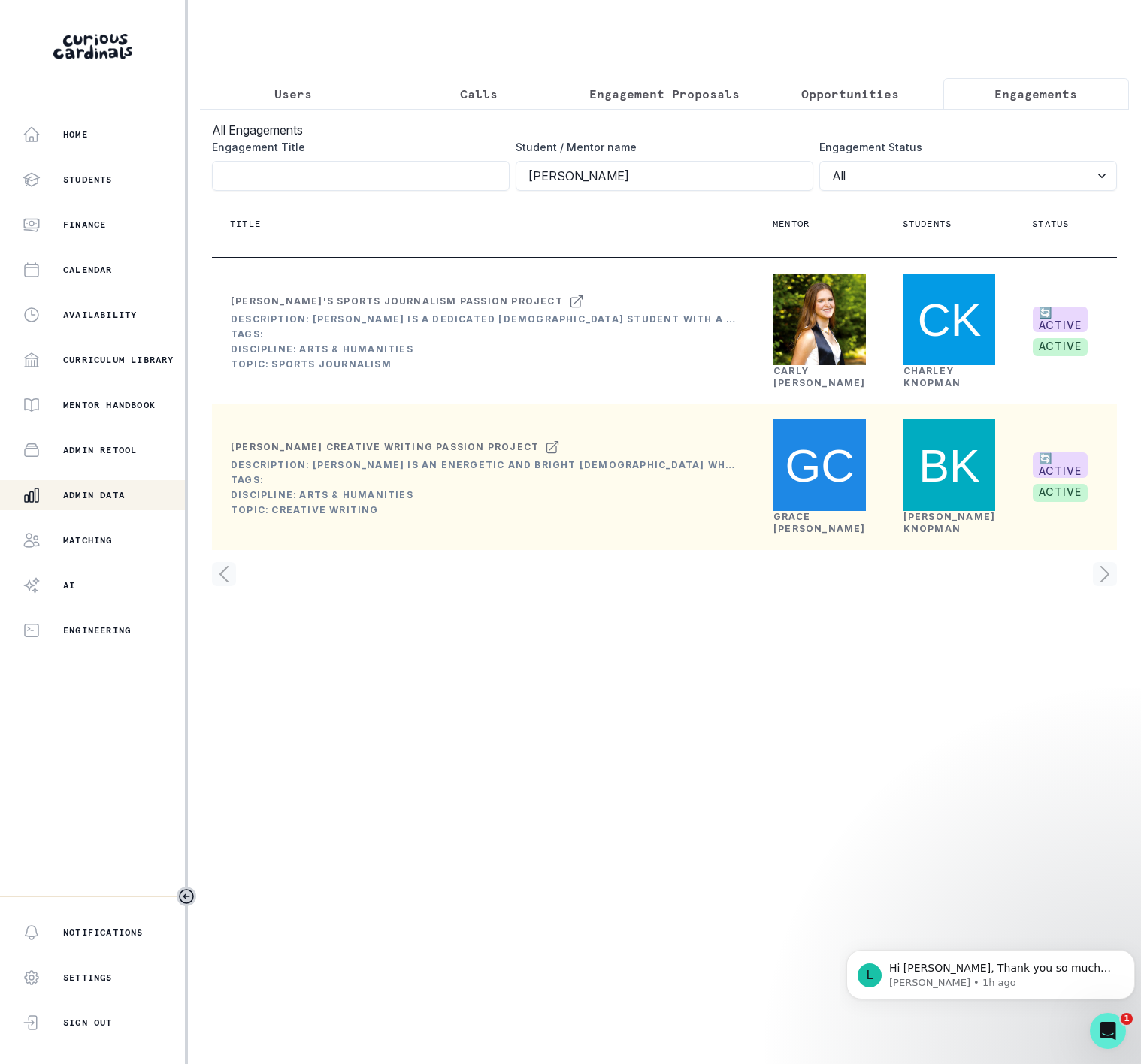
click at [815, 534] on link "[PERSON_NAME]" at bounding box center [820, 523] width 93 height 23
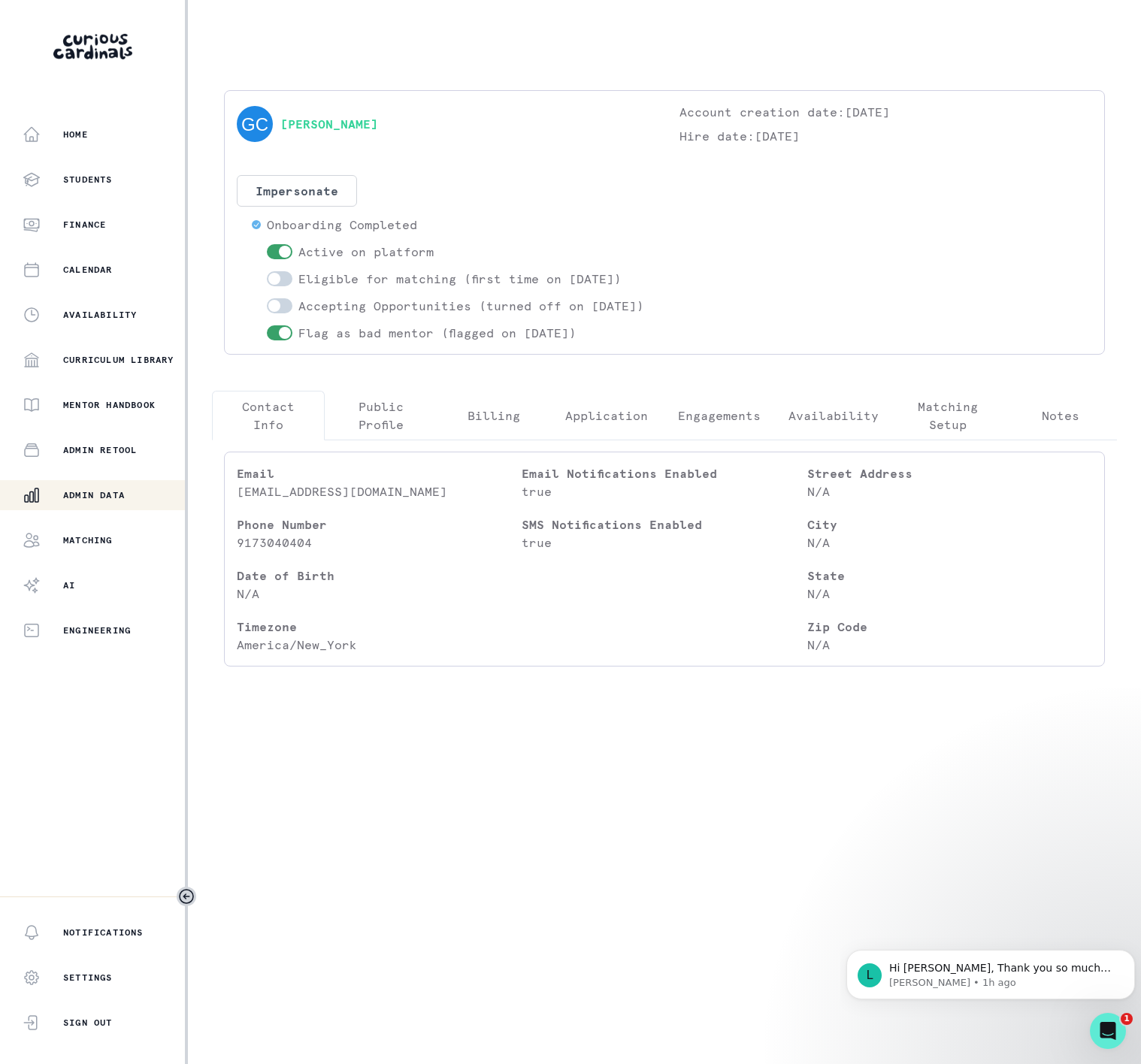
click at [696, 424] on p "Engagements" at bounding box center [719, 416] width 82 height 18
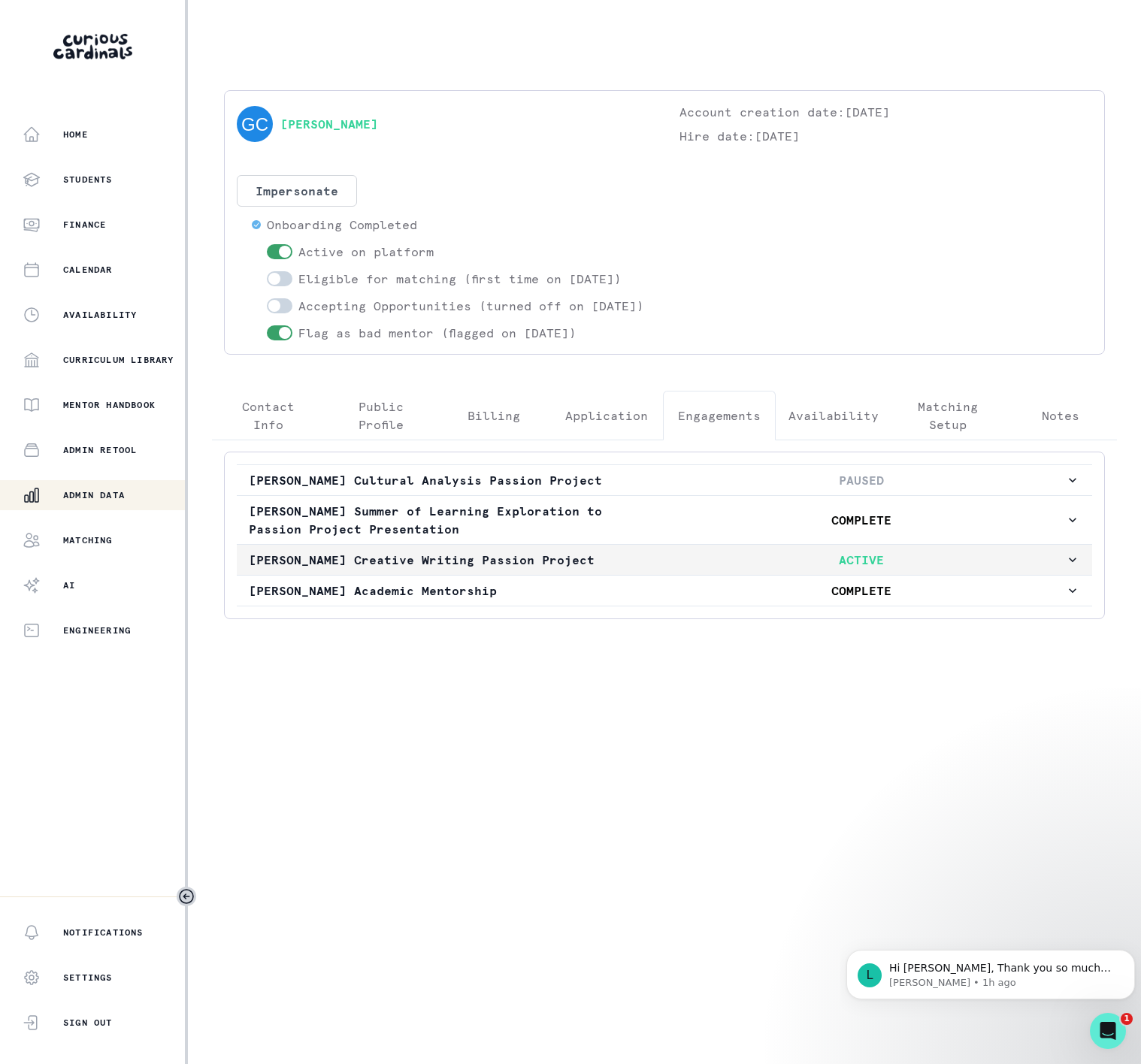
click at [403, 569] on p "[PERSON_NAME] Creative Writing Passion Project" at bounding box center [453, 559] width 408 height 18
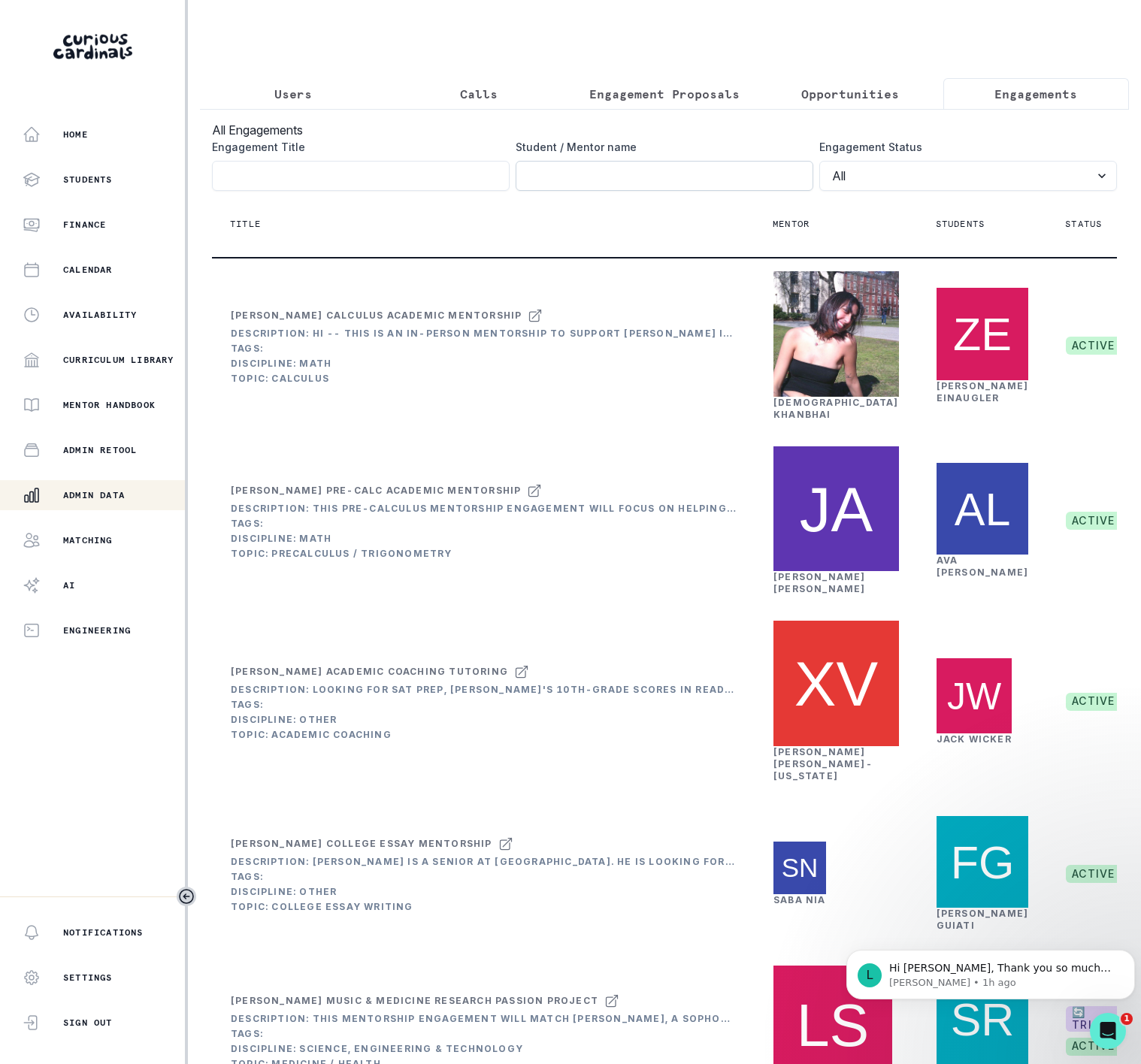
click at [536, 190] on input "Engagement Title" at bounding box center [664, 175] width 298 height 30
type input "knopman"
click button "submit" at bounding box center [0, 0] width 0 height 0
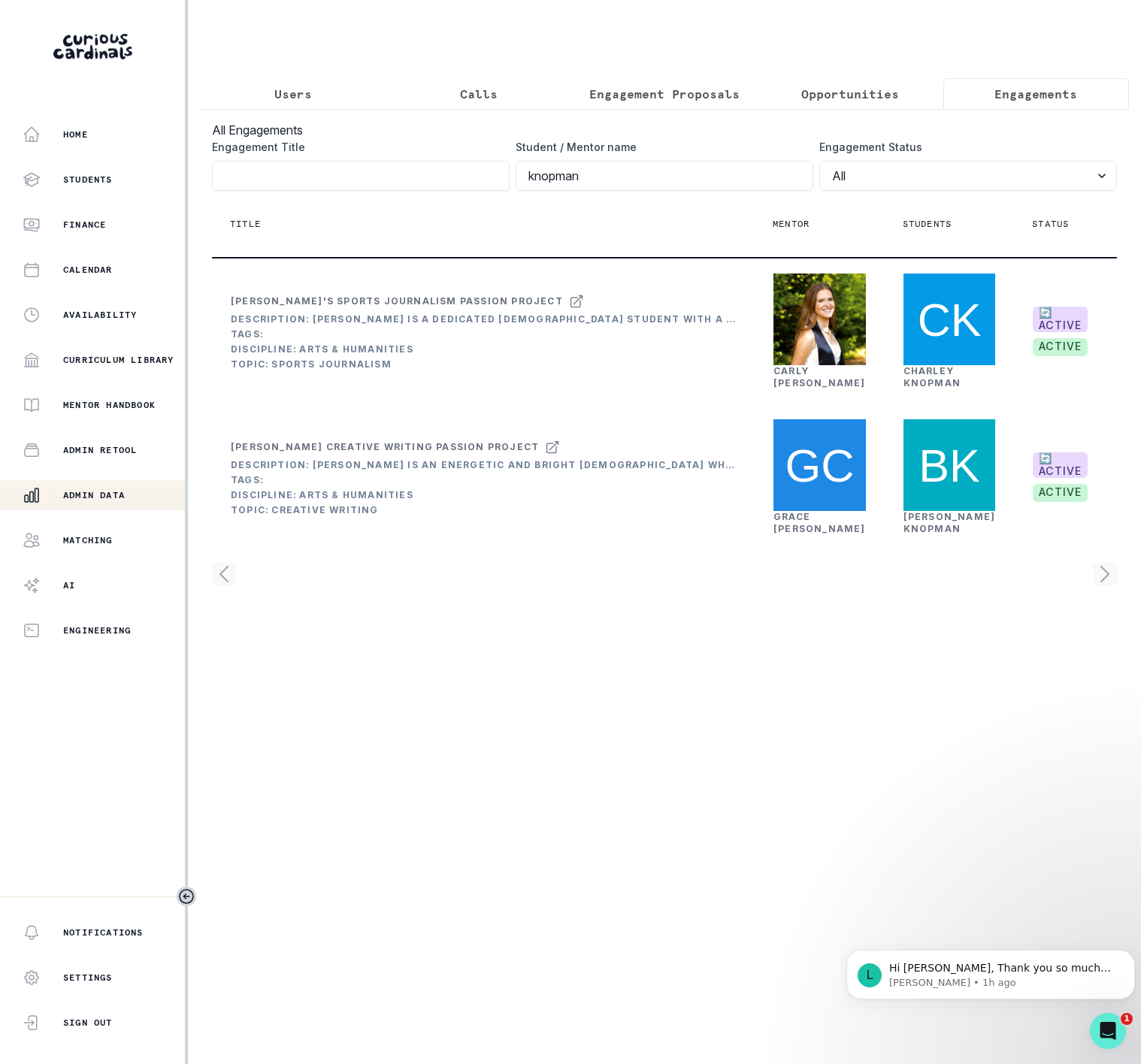
scroll to position [0, 183]
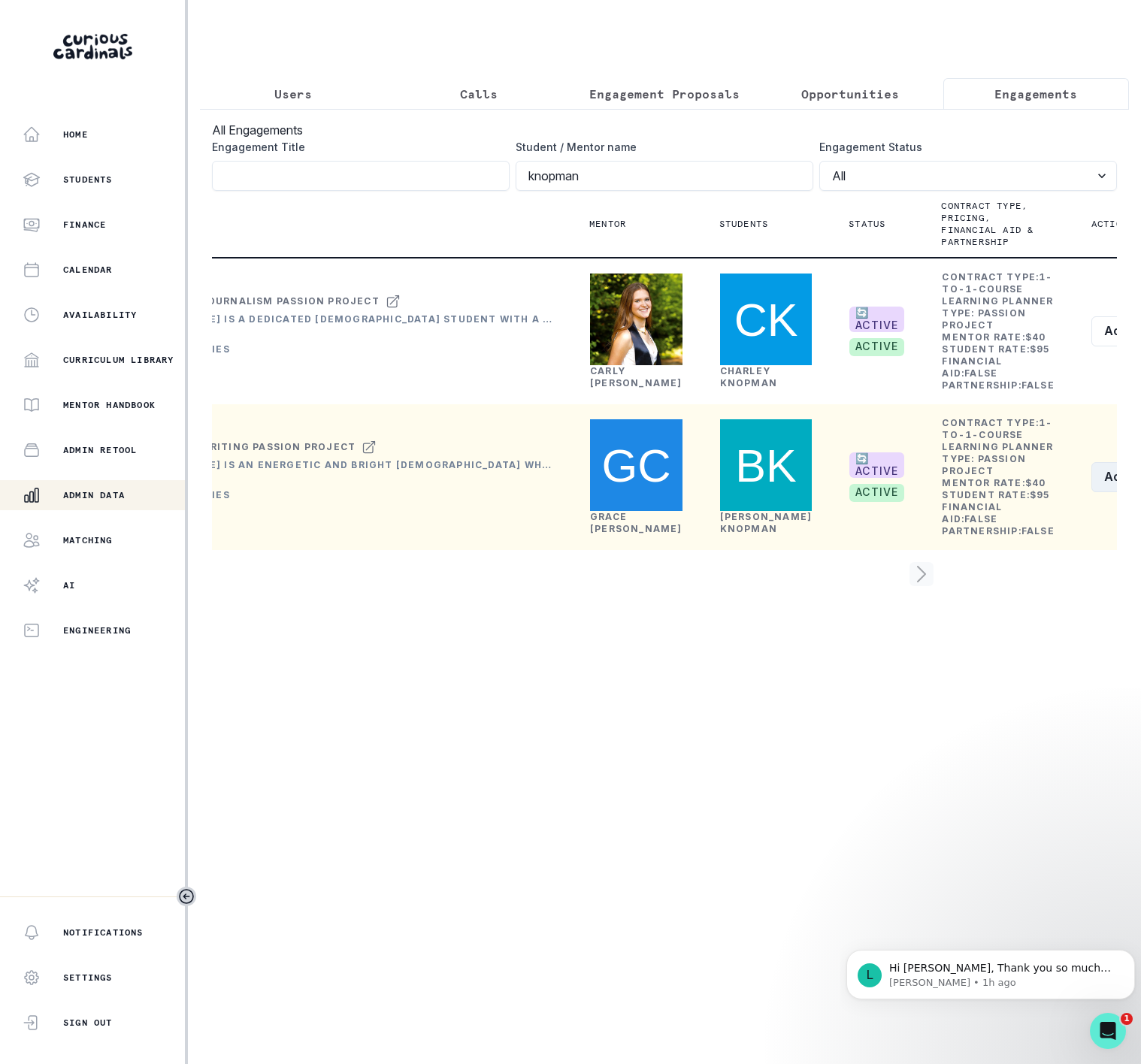
click at [1091, 492] on button "Actions" at bounding box center [1135, 477] width 89 height 30
click at [980, 645] on button "Edit" at bounding box center [1015, 649] width 167 height 24
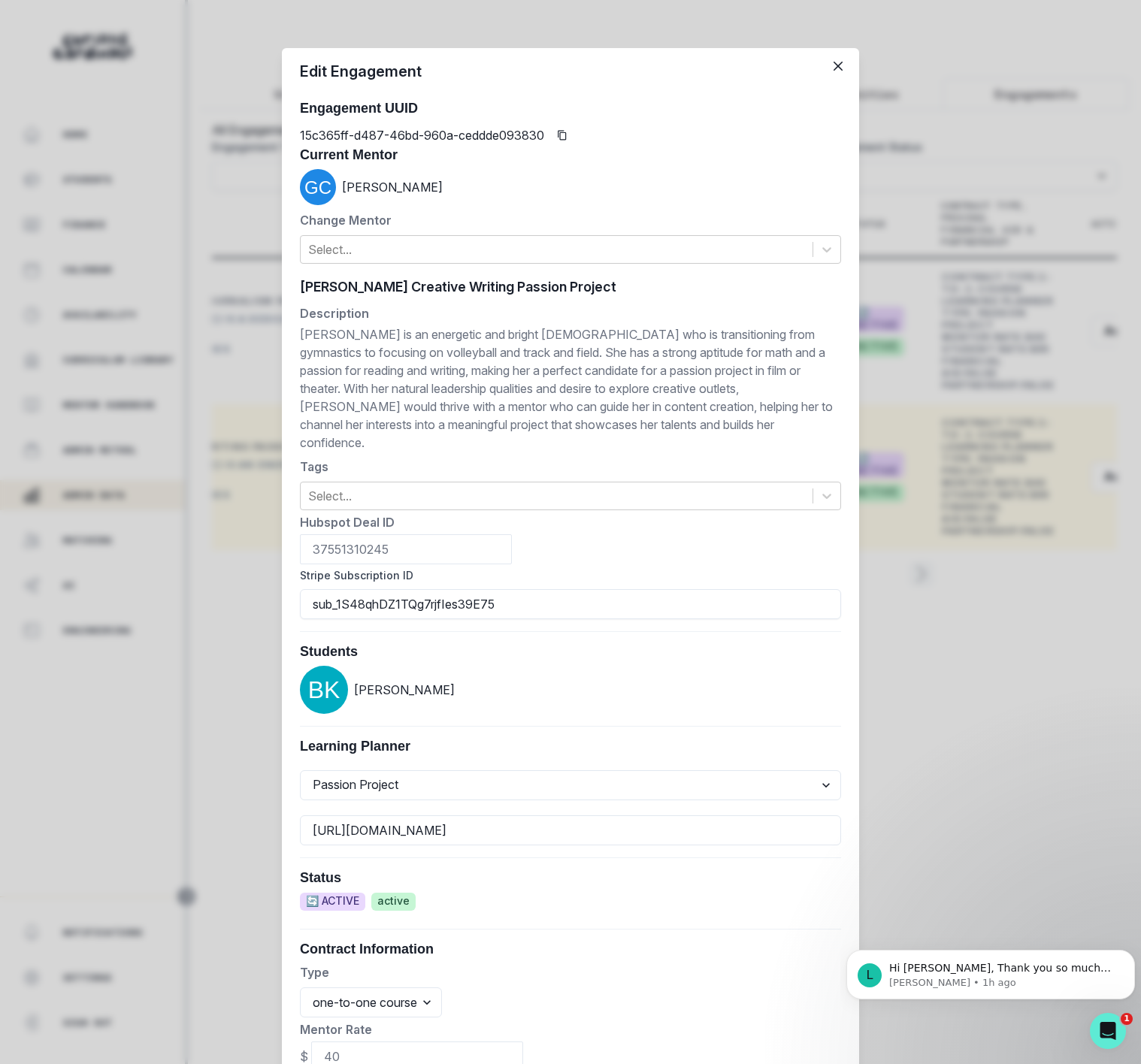
drag, startPoint x: 490, startPoint y: 587, endPoint x: 260, endPoint y: 587, distance: 230.0
click at [260, 587] on div "Edit Engagement Engagement UUID 15c365ff-d487-46bd-960a-ceddde093830 Current Me…" at bounding box center [570, 532] width 1141 height 1064
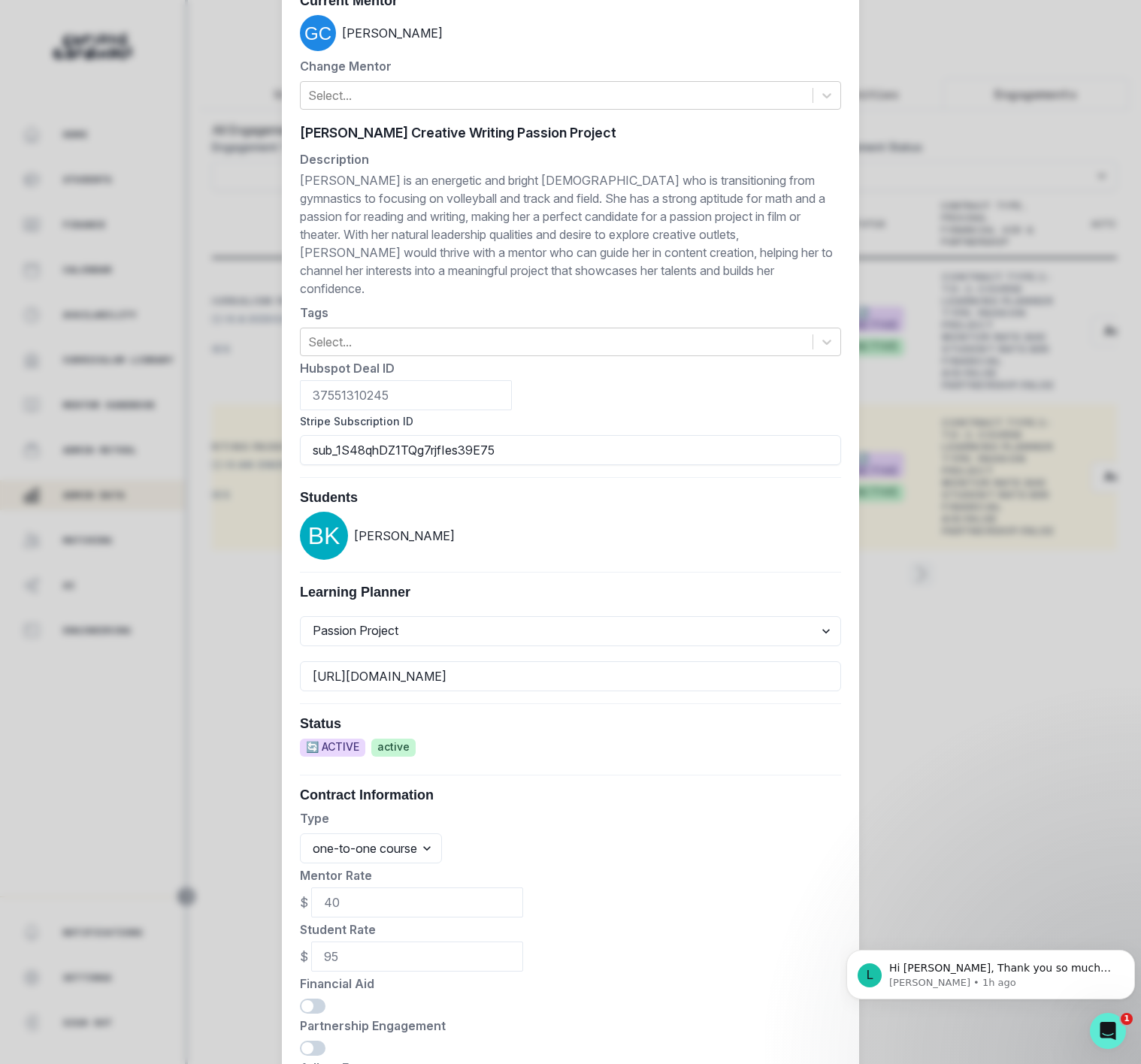
scroll to position [286, 0]
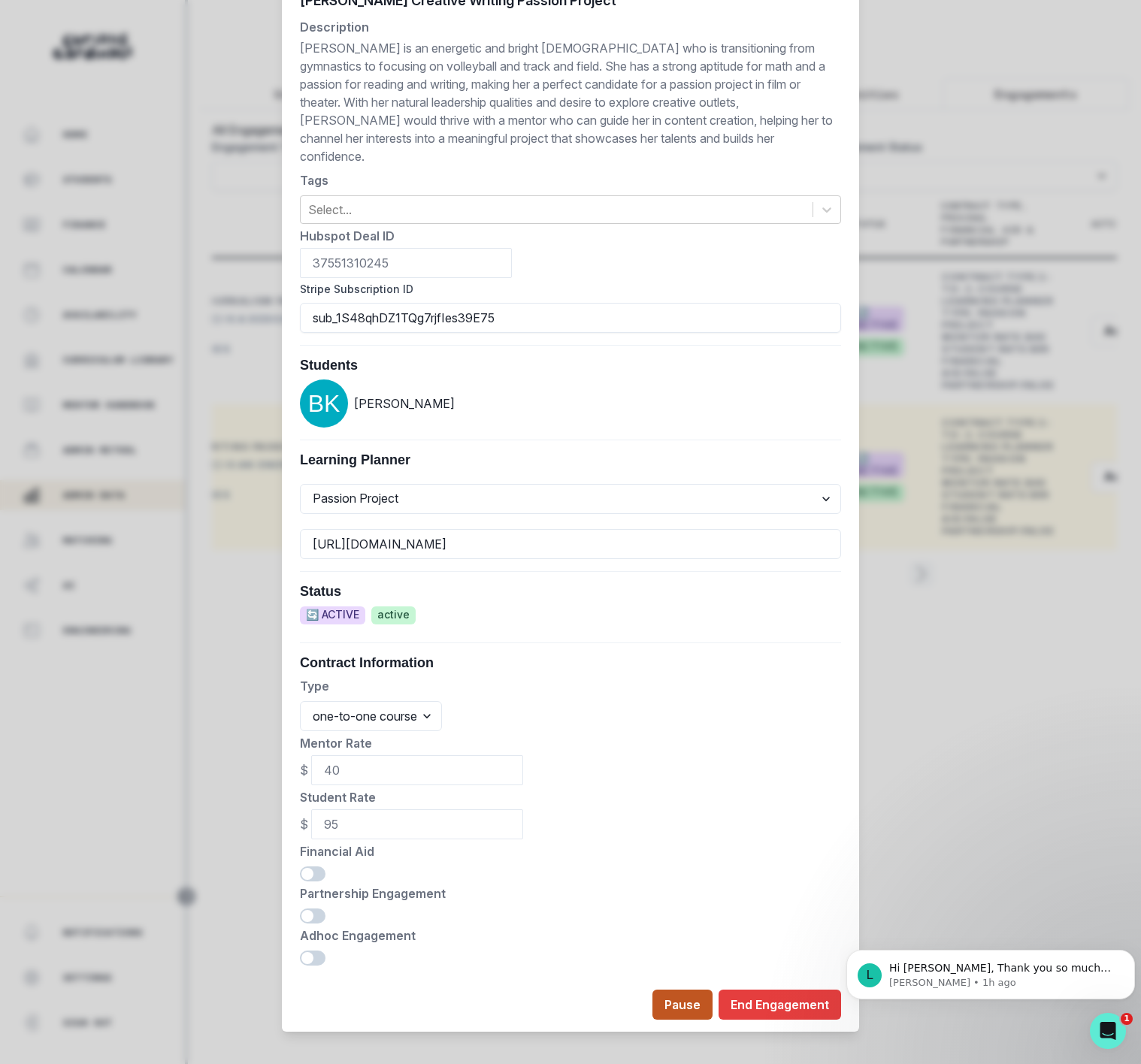
click at [681, 990] on button "Pause" at bounding box center [682, 1005] width 60 height 30
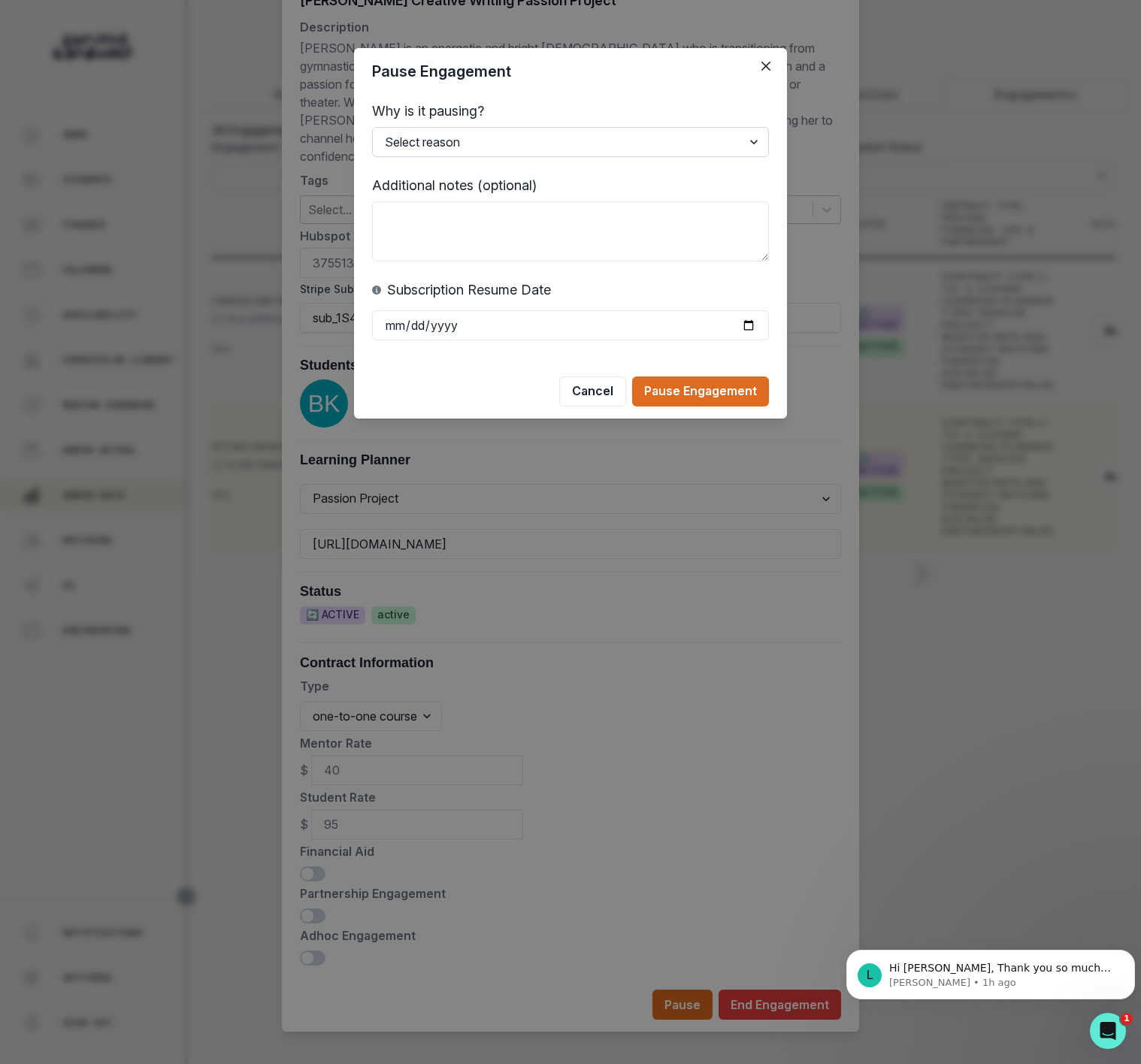
click at [459, 142] on select "Select reason Student busy Delayed start Mentor on vacation Other (please add a…" at bounding box center [570, 142] width 397 height 30
select select "Student busy"
click at [372, 127] on select "Select reason Student busy Delayed start Mentor on vacation Other (please add a…" at bounding box center [570, 142] width 397 height 30
click at [398, 323] on input "date" at bounding box center [570, 325] width 397 height 30
type input "[DATE]"
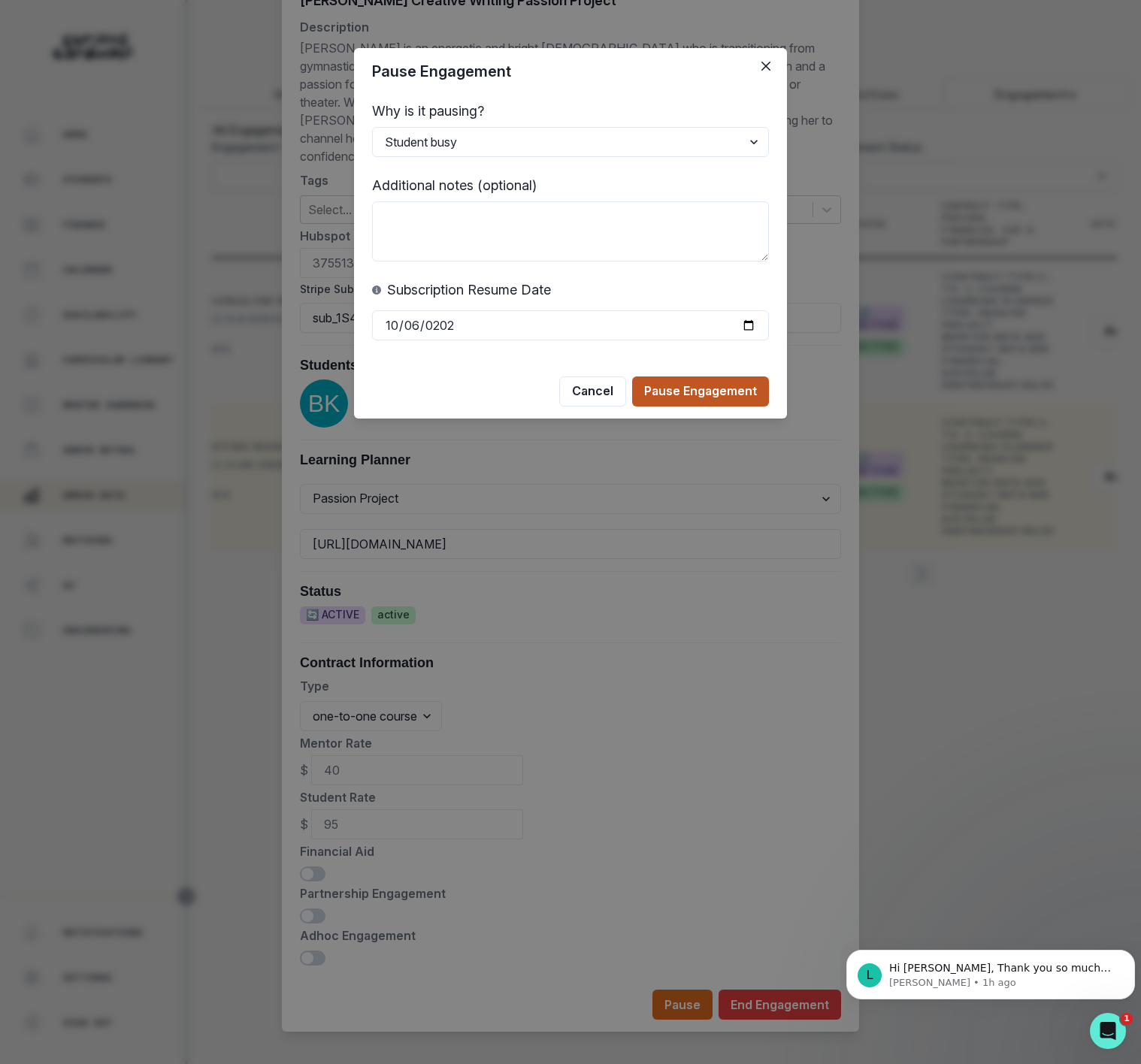
click at [722, 399] on button "Pause Engagement" at bounding box center [700, 391] width 137 height 30
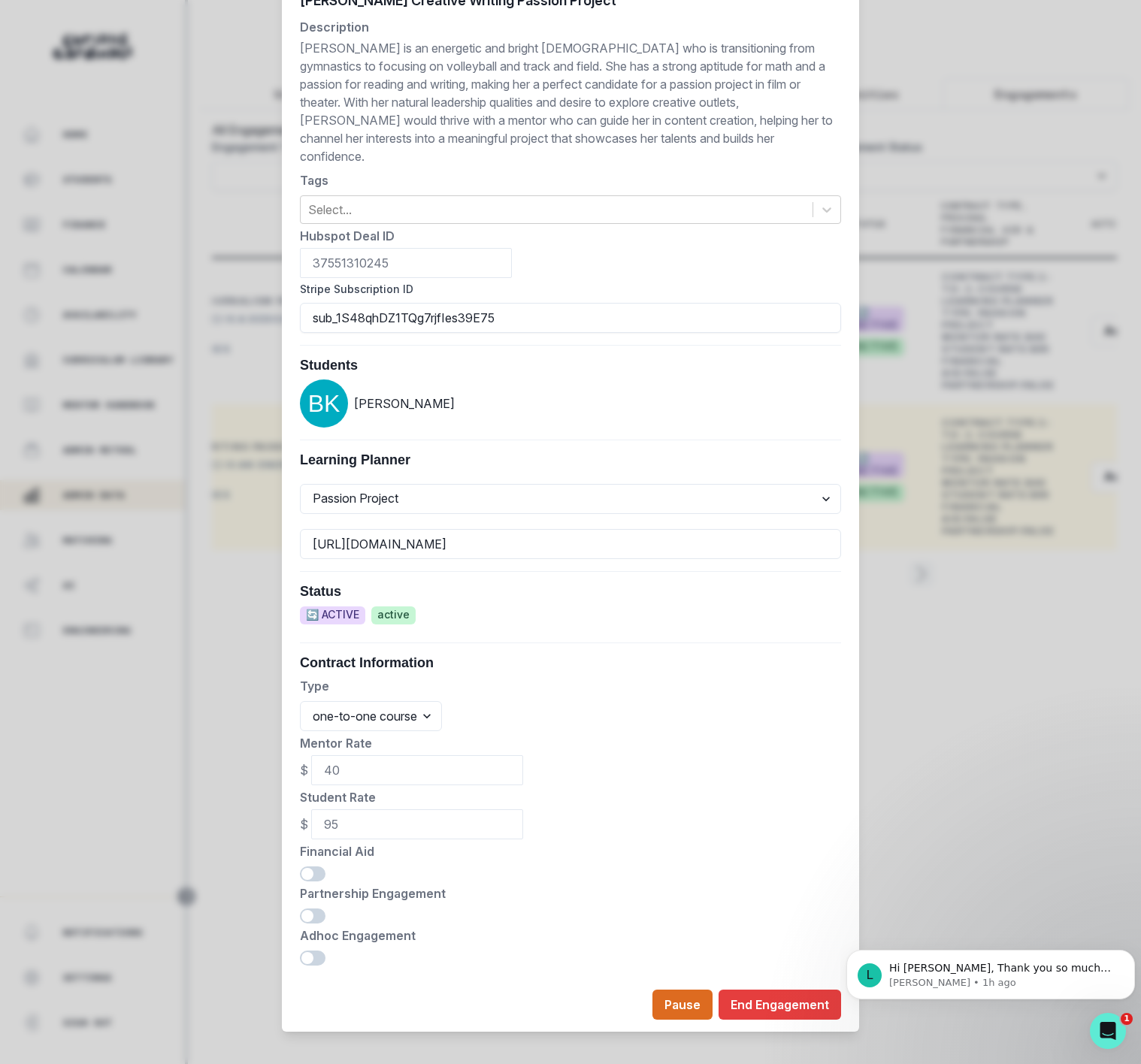
click at [944, 632] on div "Edit Engagement Engagement UUID 15c365ff-d487-46bd-960a-ceddde093830 Current Me…" at bounding box center [570, 532] width 1141 height 1064
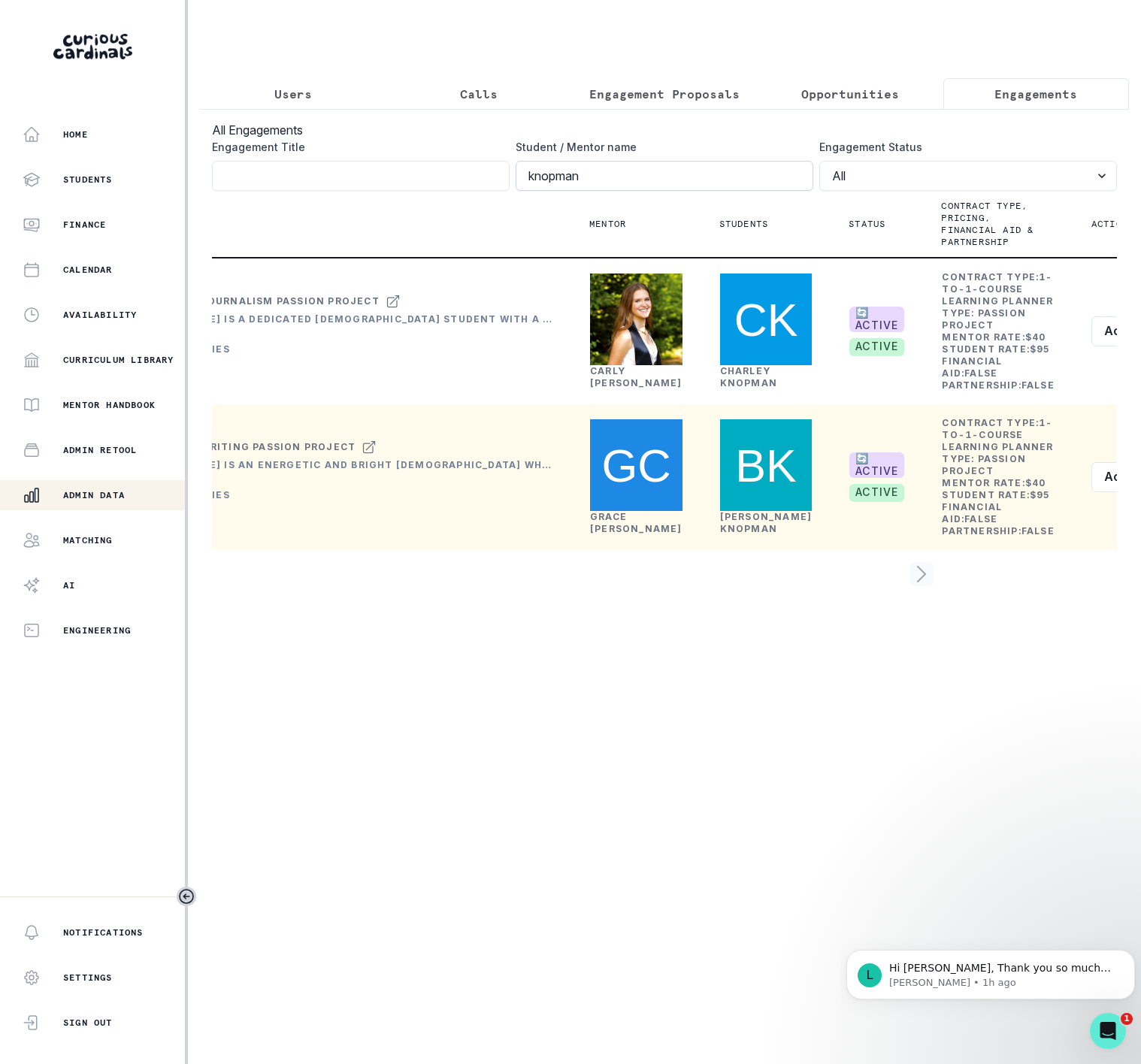
drag, startPoint x: 598, startPoint y: 192, endPoint x: 603, endPoint y: 179, distance: 13.9
click at [598, 191] on input "knopman" at bounding box center [664, 175] width 298 height 30
click button "submit" at bounding box center [0, 0] width 0 height 0
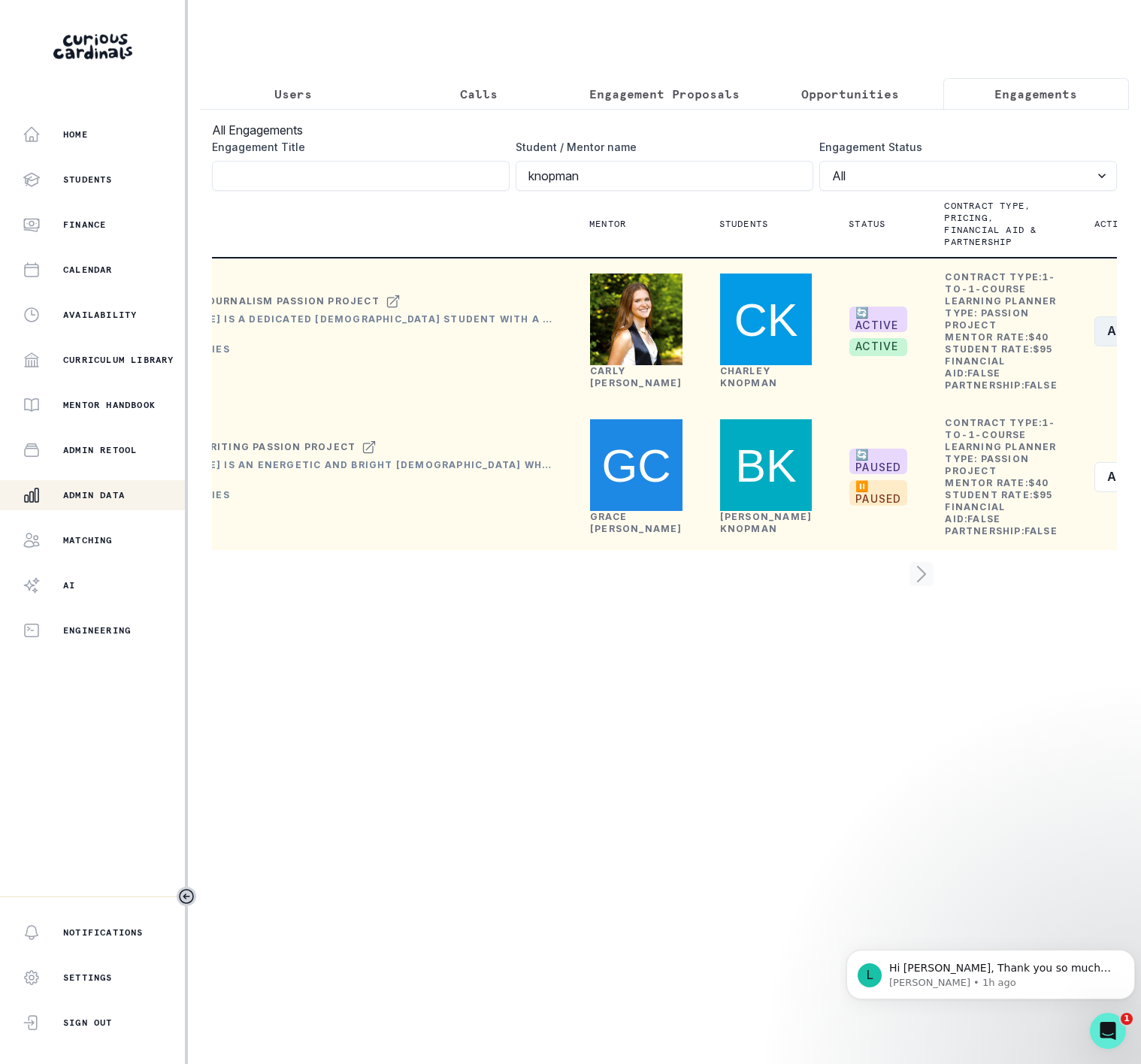
click at [1095, 347] on button "Actions" at bounding box center [1139, 330] width 89 height 30
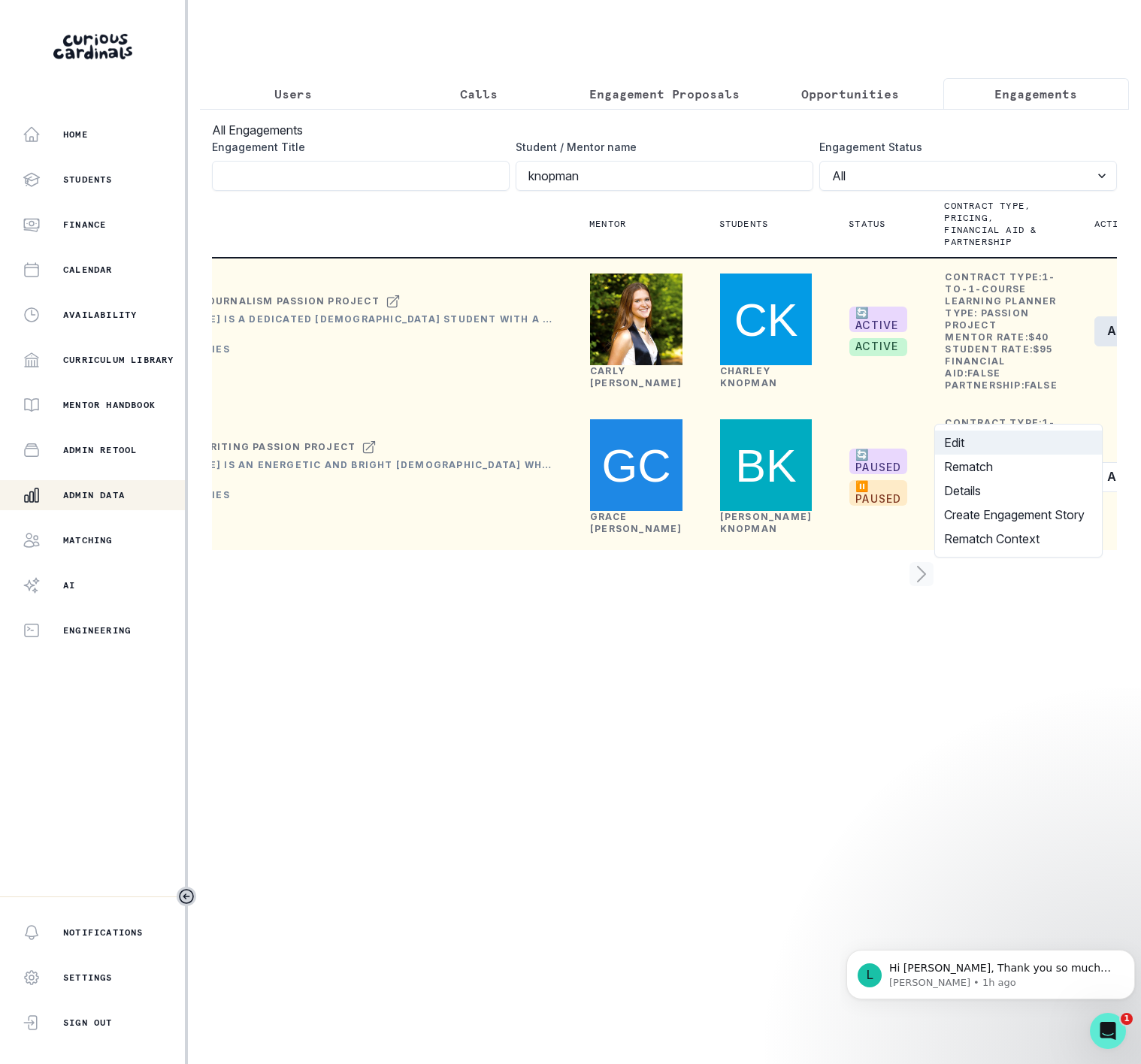
click at [997, 444] on button "Edit" at bounding box center [1018, 442] width 167 height 24
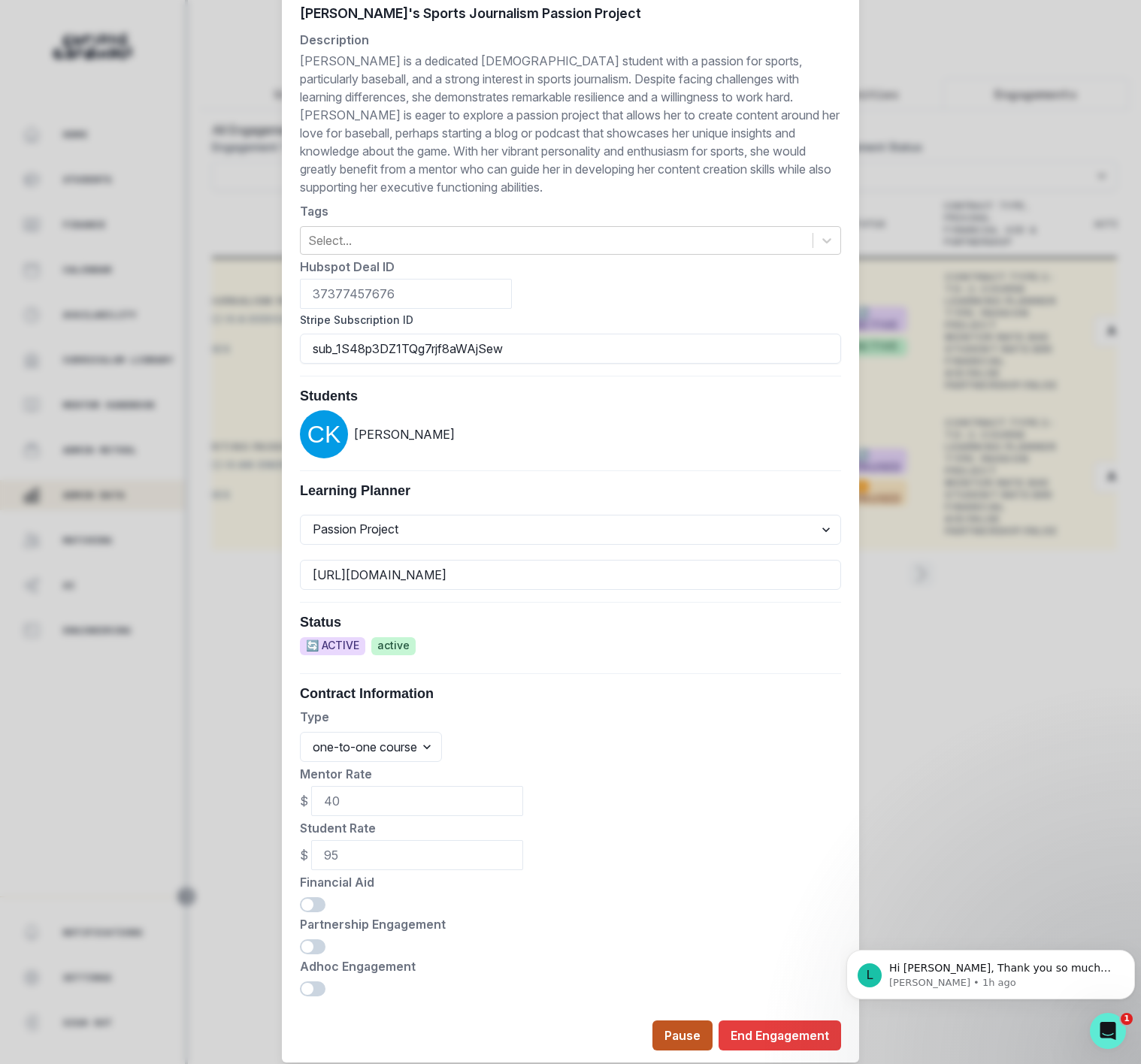
scroll to position [323, 0]
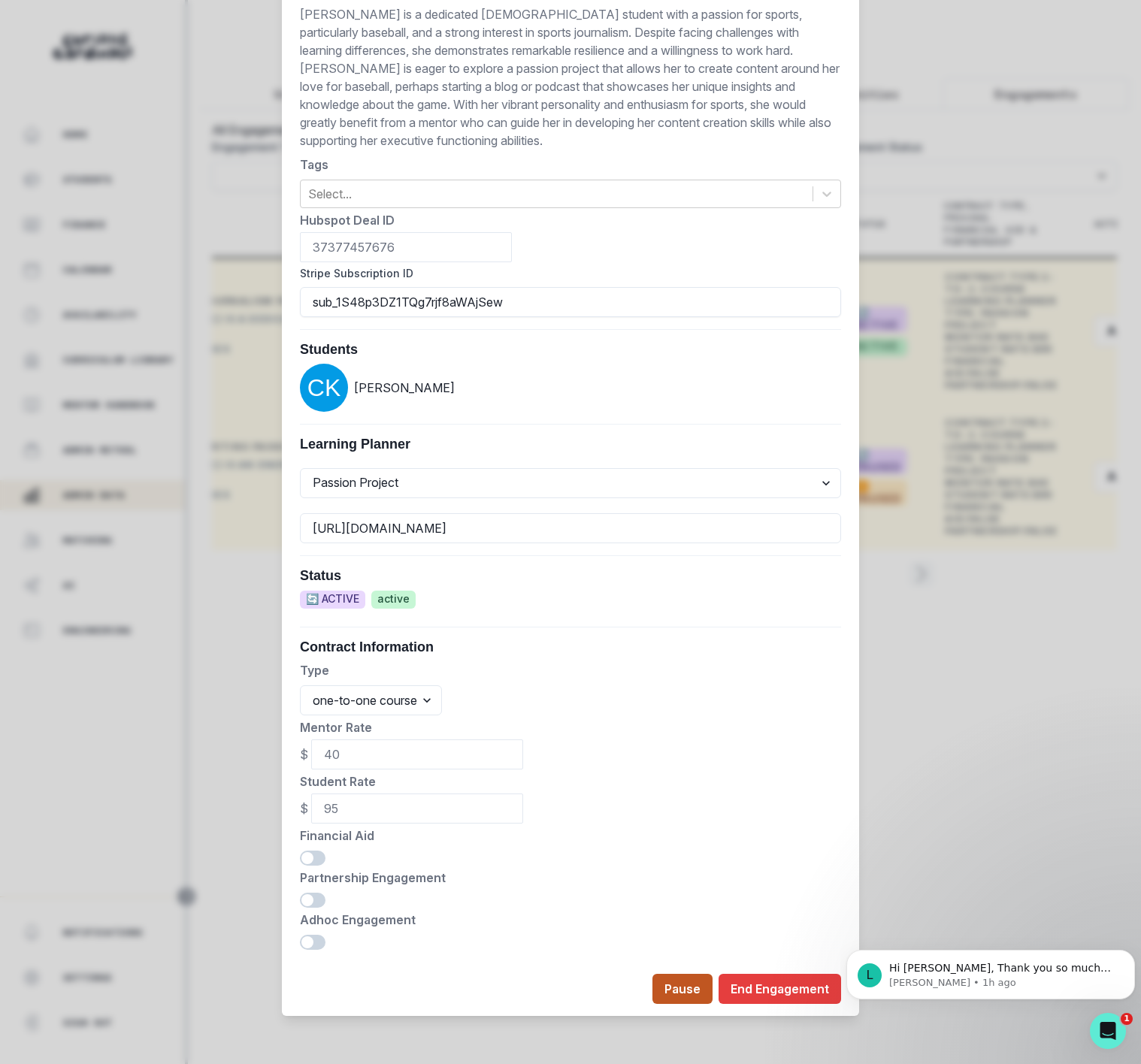
click at [686, 993] on button "Pause" at bounding box center [682, 988] width 60 height 30
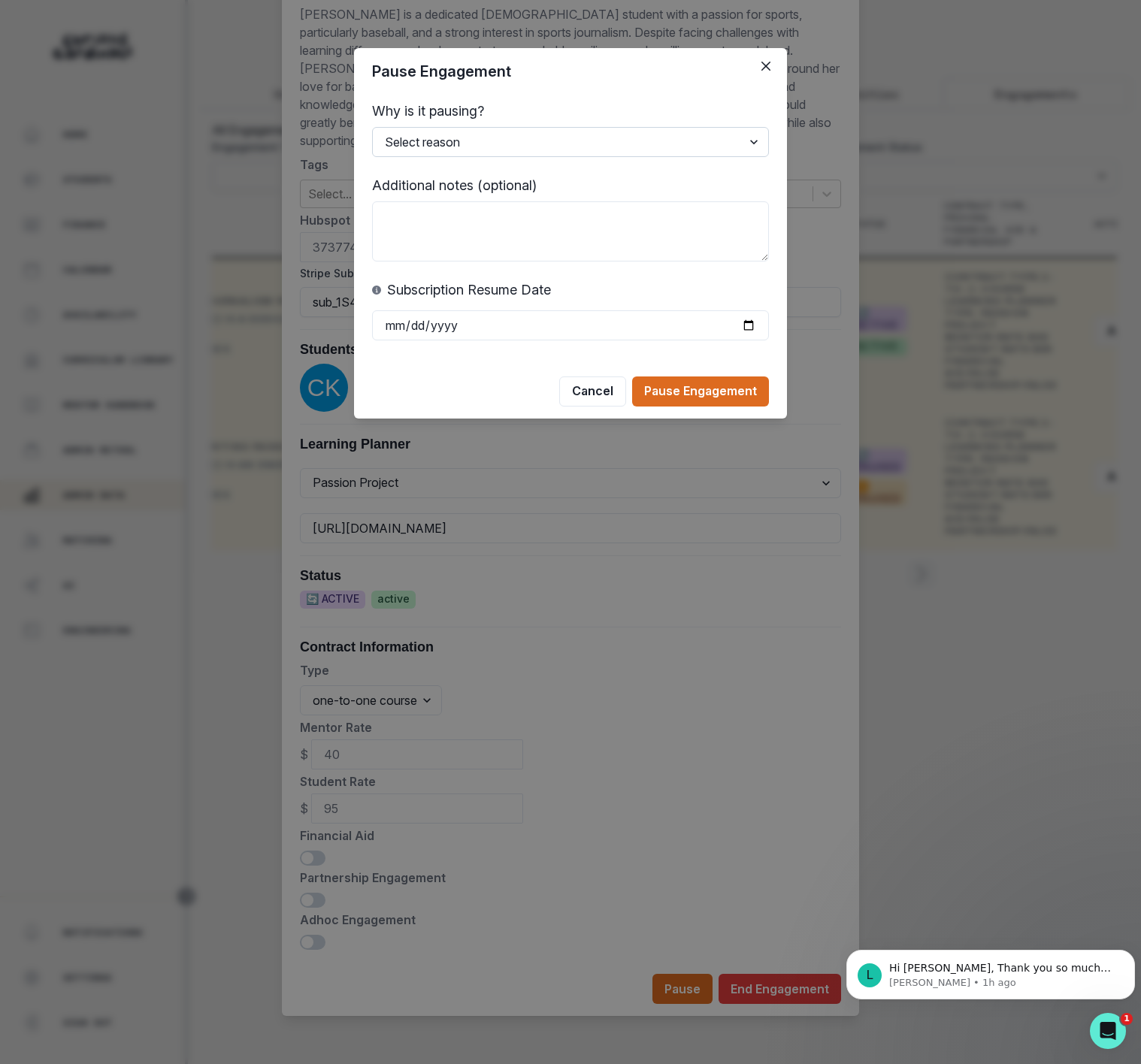
drag, startPoint x: 409, startPoint y: 141, endPoint x: 410, endPoint y: 153, distance: 12.0
click at [409, 141] on select "Select reason Student busy Delayed start Mentor on vacation Other (please add a…" at bounding box center [570, 142] width 397 height 30
select select "Student busy"
click at [372, 127] on select "Select reason Student busy Delayed start Mentor on vacation Other (please add a…" at bounding box center [570, 142] width 397 height 30
drag, startPoint x: 368, startPoint y: 323, endPoint x: 391, endPoint y: 326, distance: 23.2
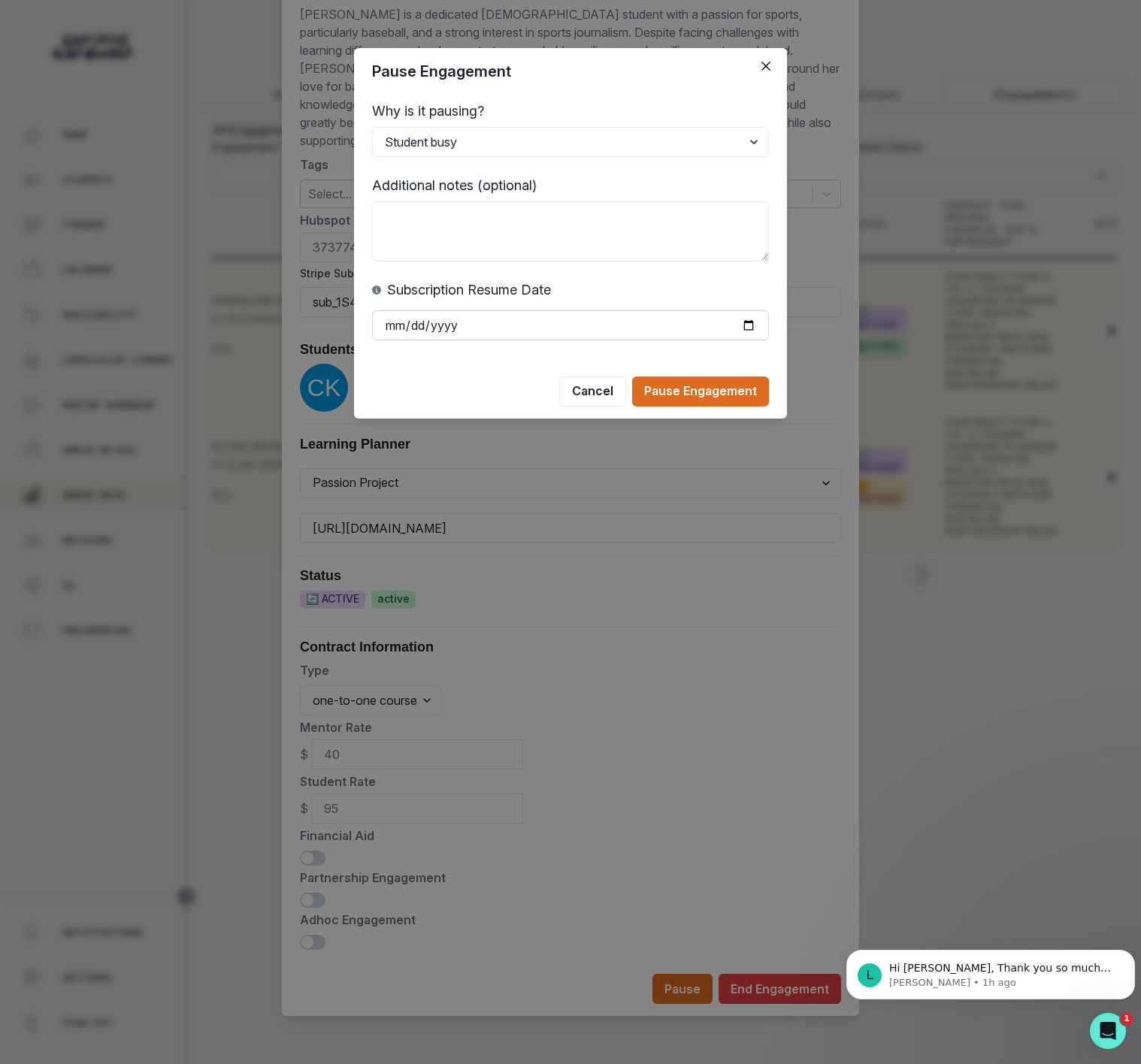
click at [370, 326] on div "Why is it pausing? Select reason Student busy Delayed start Mentor on vacation …" at bounding box center [571, 220] width 433 height 252
click at [391, 326] on input "date" at bounding box center [570, 325] width 397 height 30
type input "200220-10-06"
type input "[DATE]"
click at [670, 390] on button "Pause Engagement" at bounding box center [700, 391] width 137 height 30
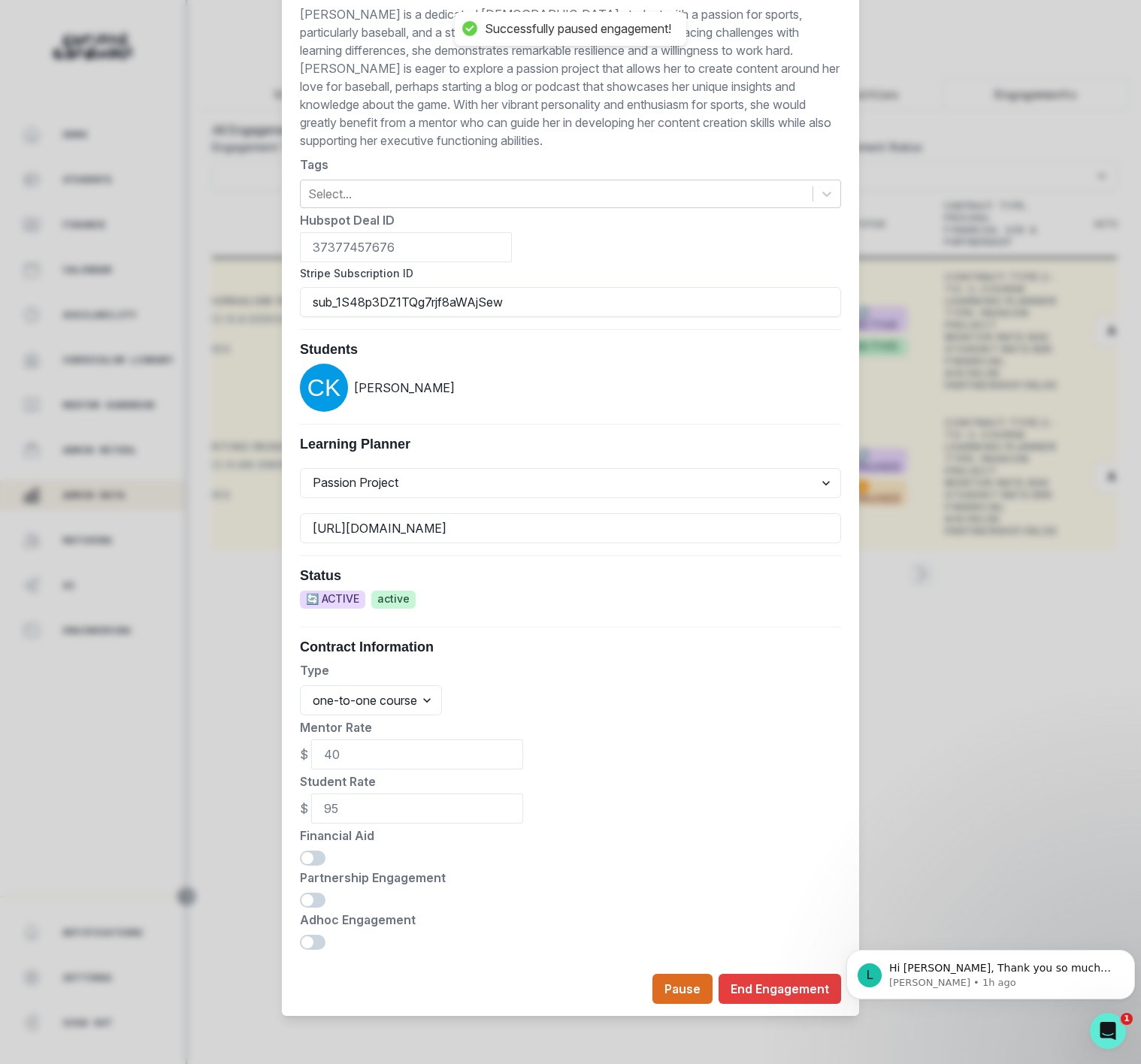
click at [959, 819] on div "Edit Engagement Engagement UUID 2bdfb438-7573-4ed8-941b-1e5df742f958 Current Me…" at bounding box center [570, 532] width 1141 height 1064
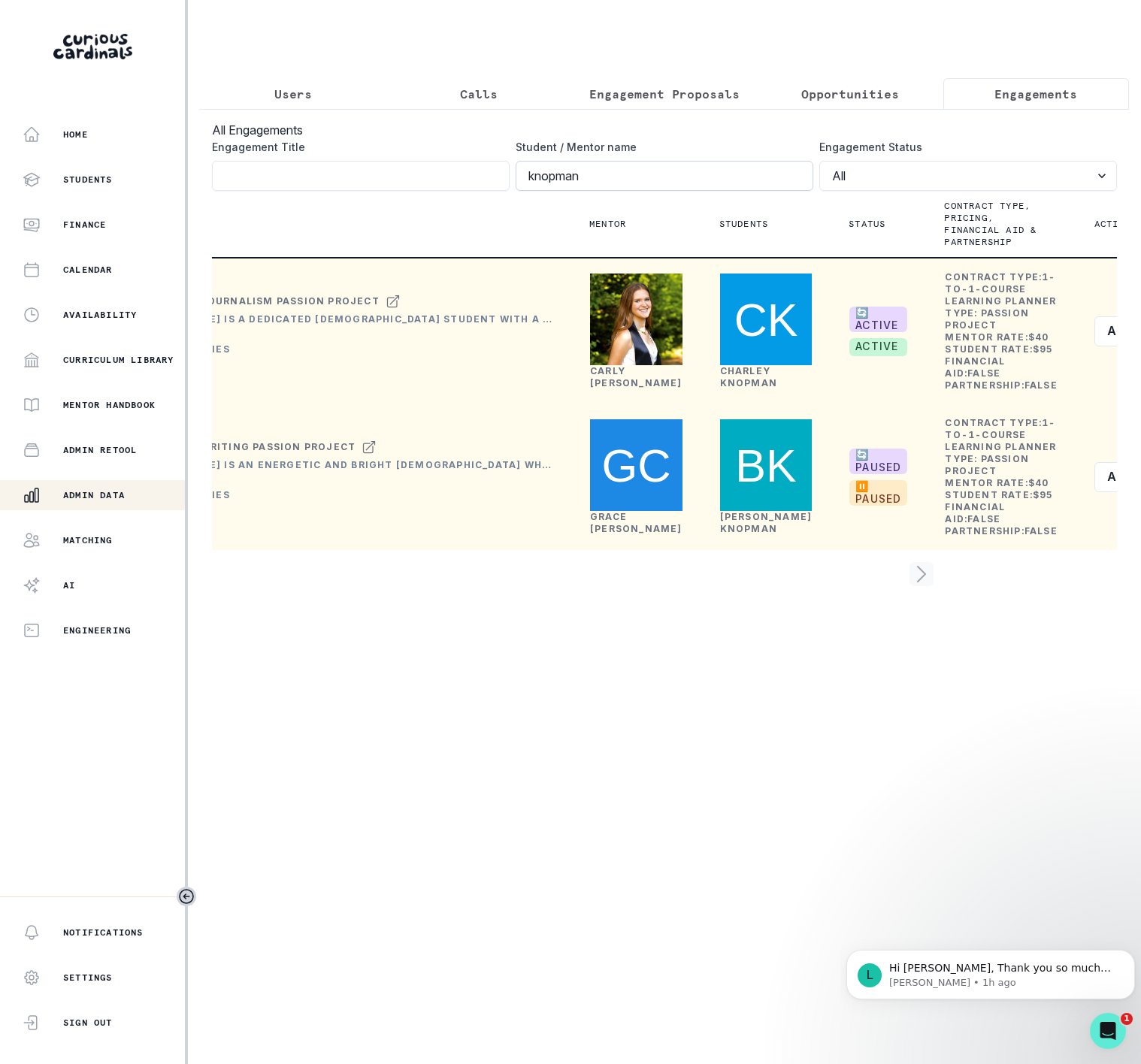
click at [581, 181] on input "knopman" at bounding box center [664, 175] width 298 height 30
click button "submit" at bounding box center [0, 0] width 0 height 0
click at [307, 100] on p "Users" at bounding box center [292, 94] width 37 height 18
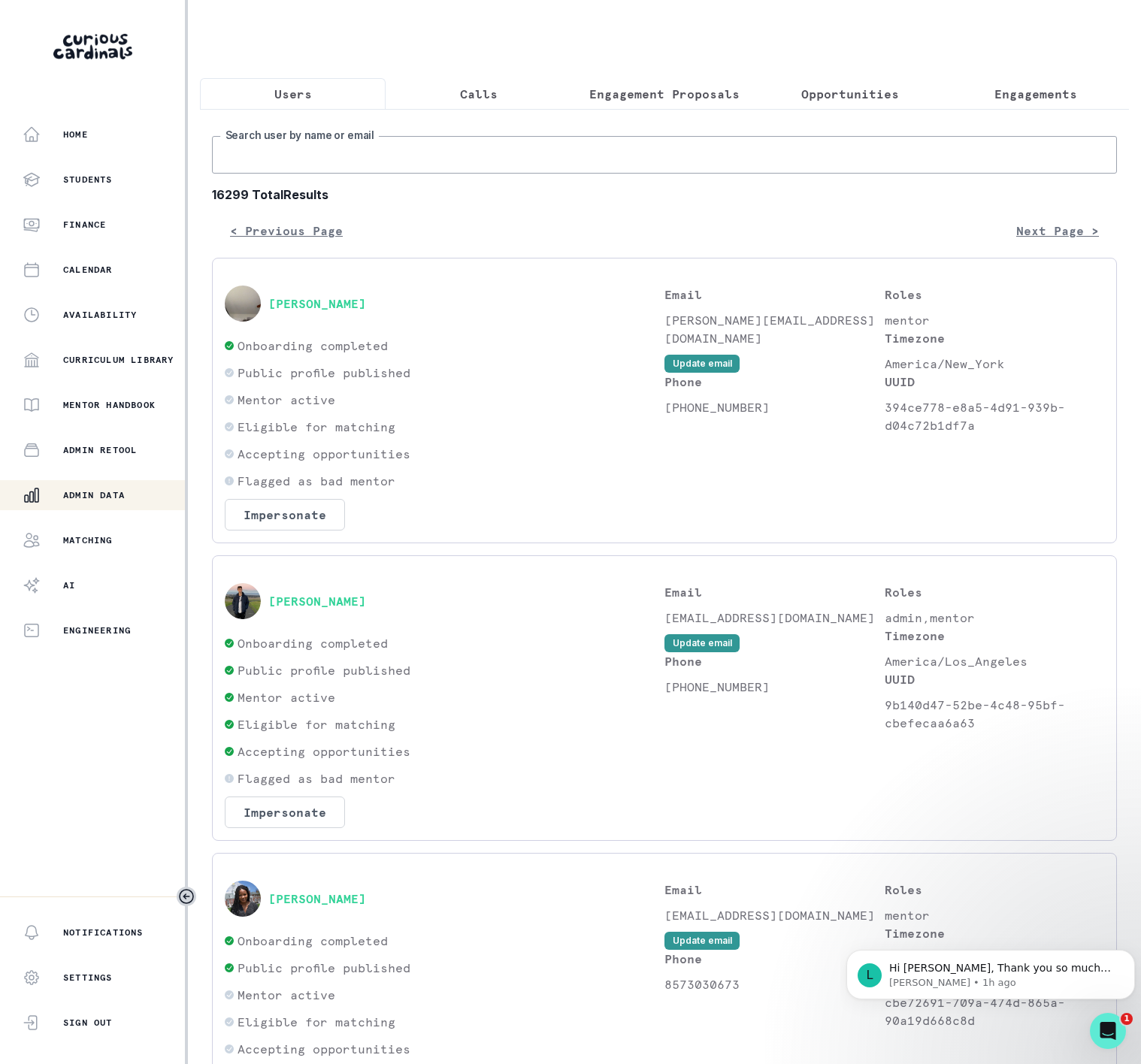
click at [318, 173] on input "Search user by name or email" at bounding box center [664, 154] width 905 height 37
paste input "[PERSON_NAME]"
type input "[PERSON_NAME]"
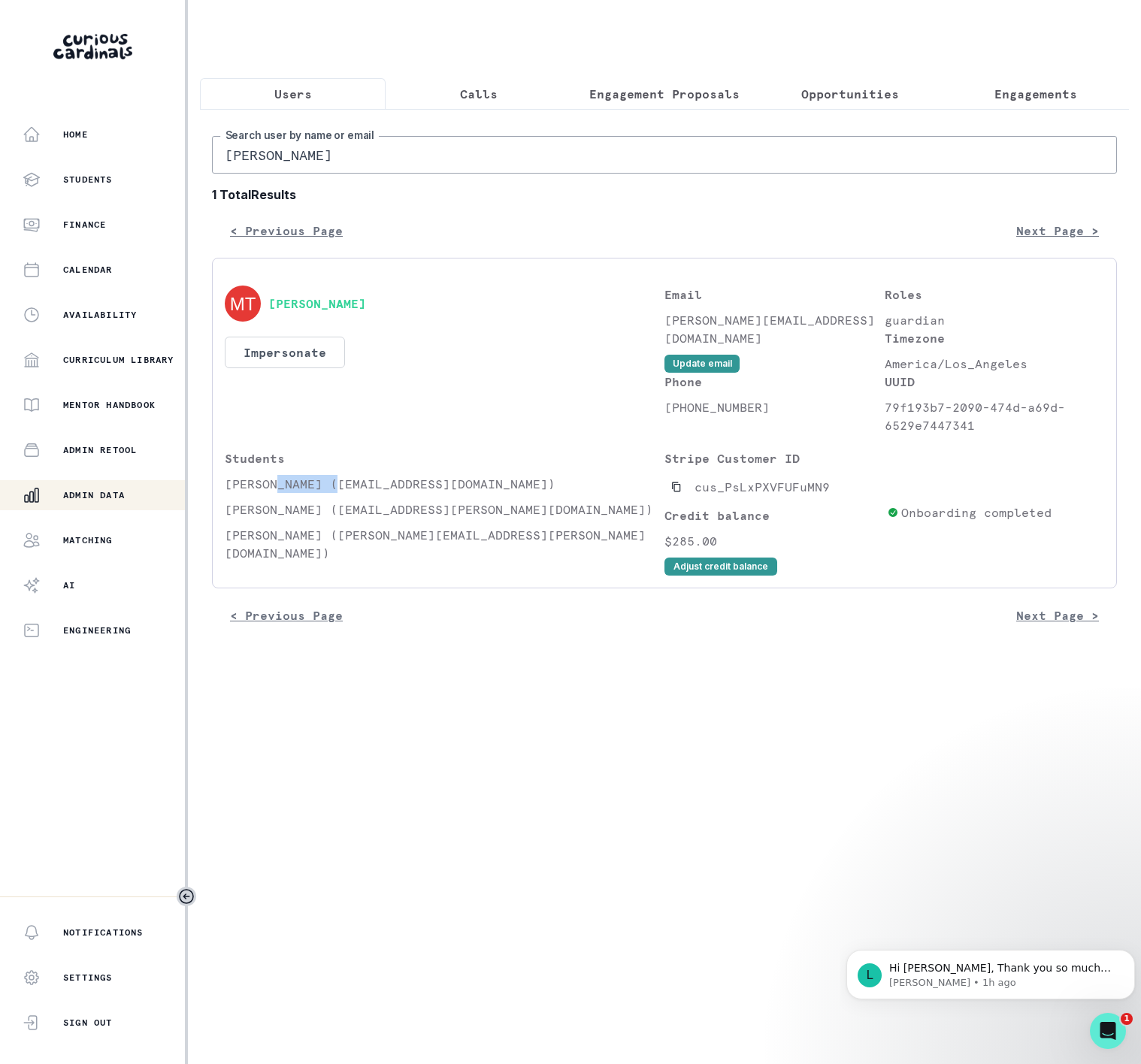
drag, startPoint x: 276, startPoint y: 498, endPoint x: 754, endPoint y: 243, distance: 541.8
click at [339, 493] on p "[PERSON_NAME] ([EMAIL_ADDRESS][DOMAIN_NAME])" at bounding box center [445, 484] width 440 height 18
copy p "[PERSON_NAME]"
click at [1027, 95] on p "Engagements" at bounding box center [1036, 94] width 82 height 18
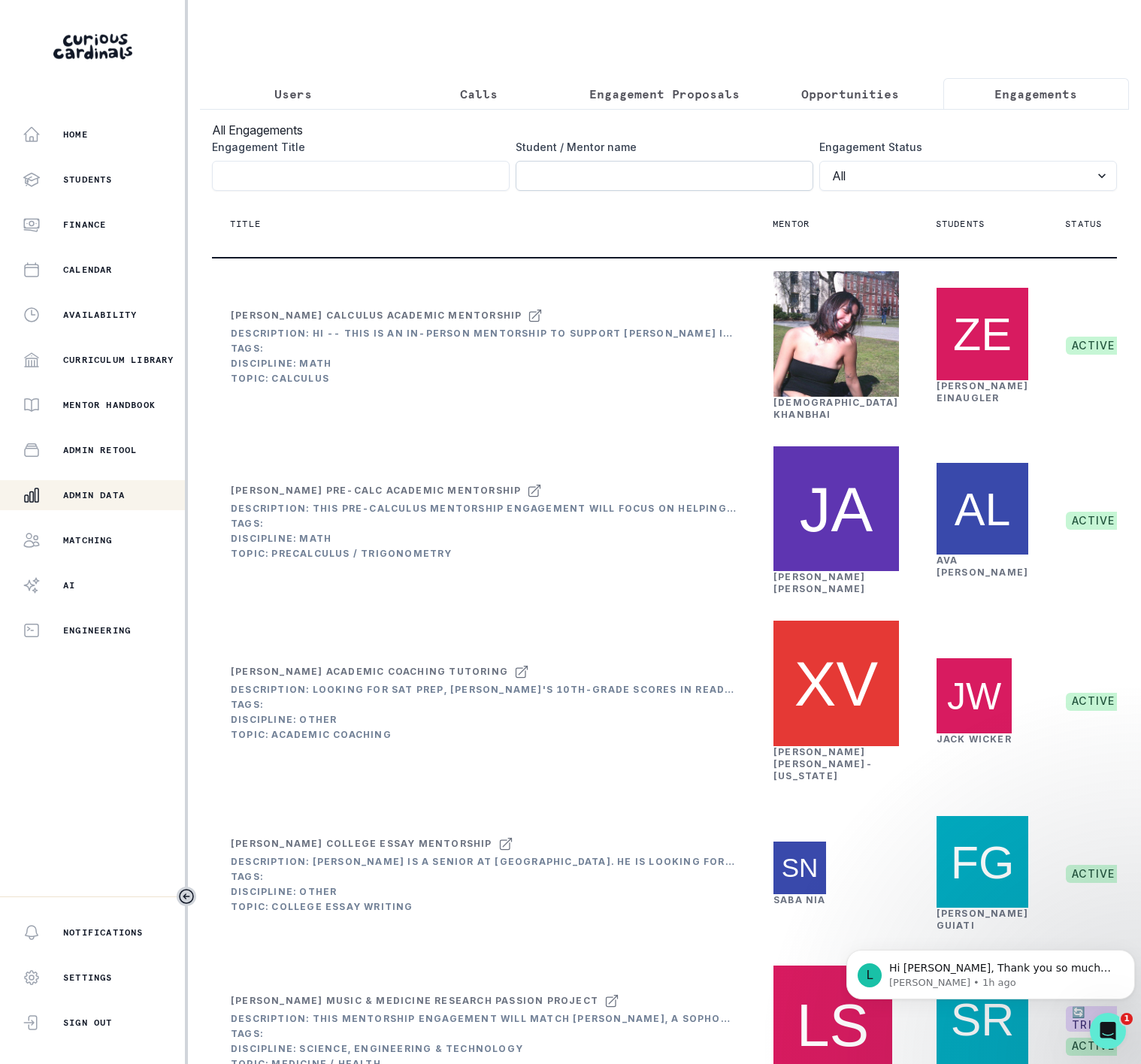
click at [526, 191] on input "Engagement Title" at bounding box center [664, 175] width 298 height 30
paste input "[PERSON_NAME]"
type input "[PERSON_NAME]"
click button "submit" at bounding box center [0, 0] width 0 height 0
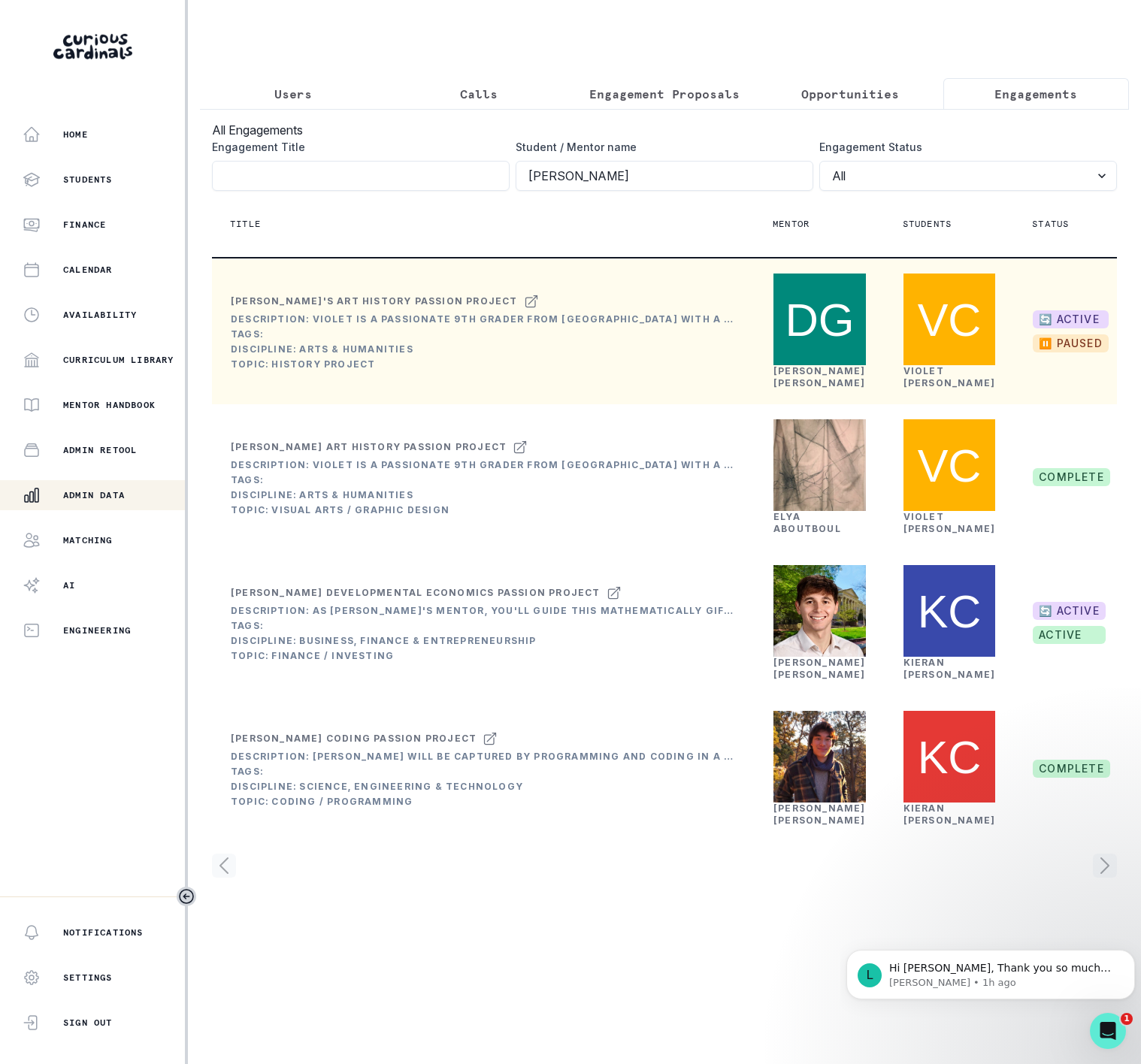
scroll to position [147, 0]
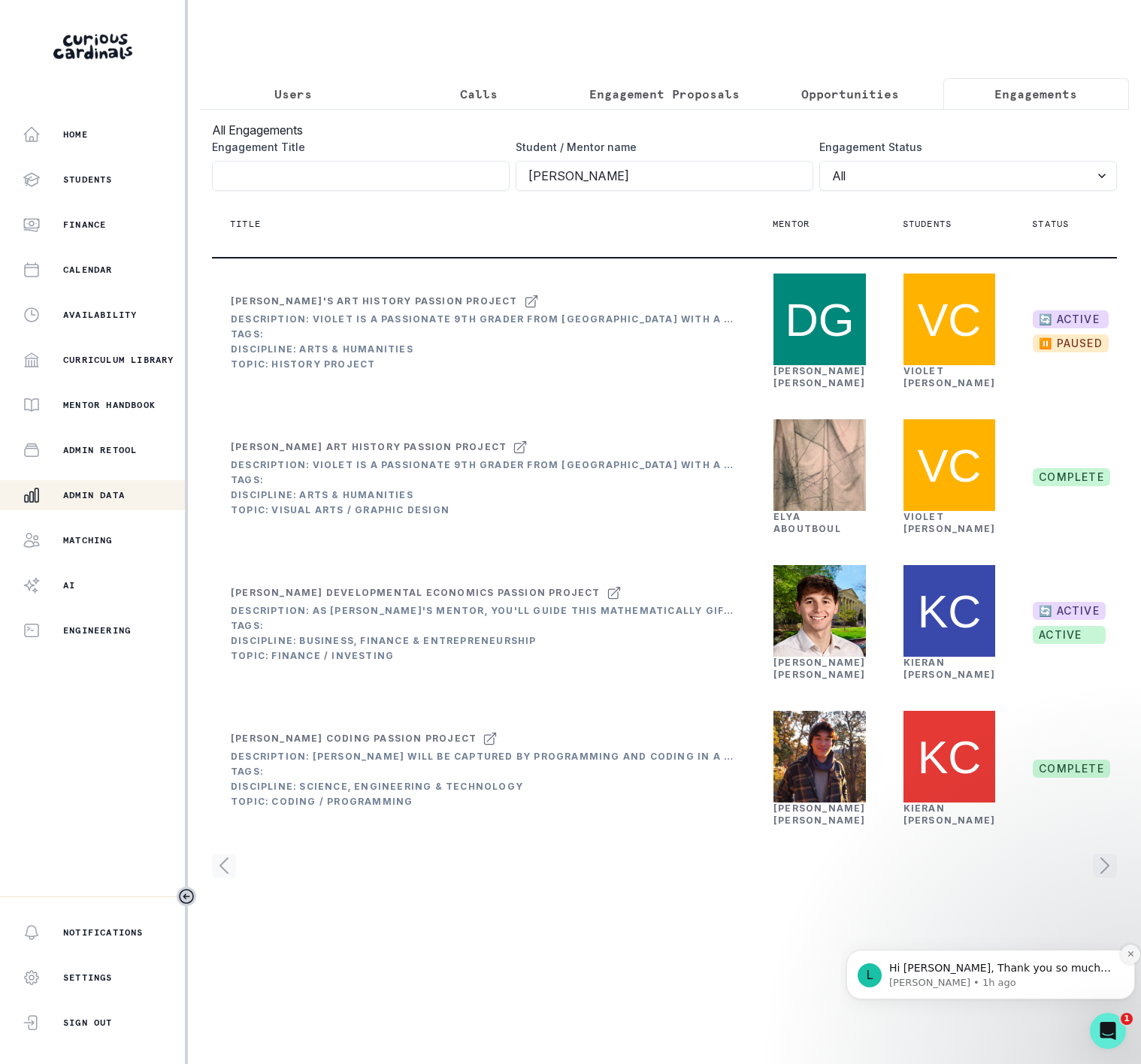
click at [1130, 953] on icon "Dismiss notification" at bounding box center [1130, 954] width 9 height 9
